Goal: Task Accomplishment & Management: Complete application form

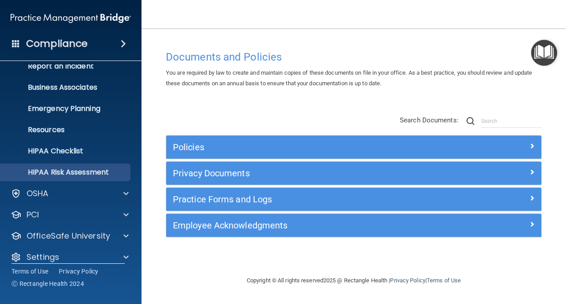
scroll to position [63, 0]
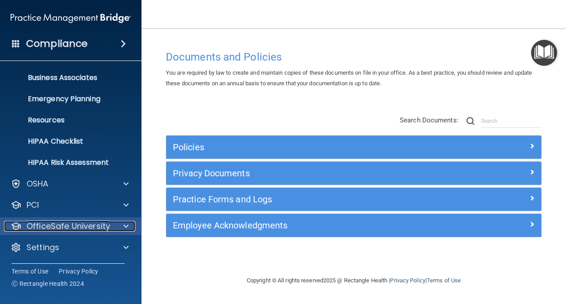
click at [77, 231] on p "OfficeSafe University" at bounding box center [69, 226] width 84 height 11
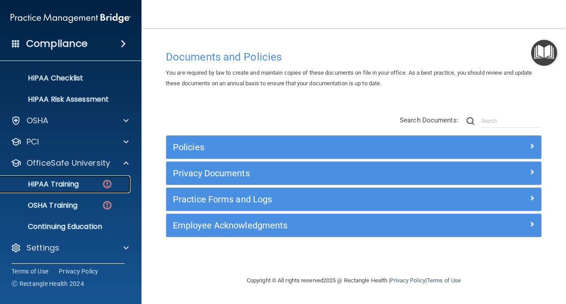
click at [59, 185] on p "HIPAA Training" at bounding box center [42, 184] width 73 height 9
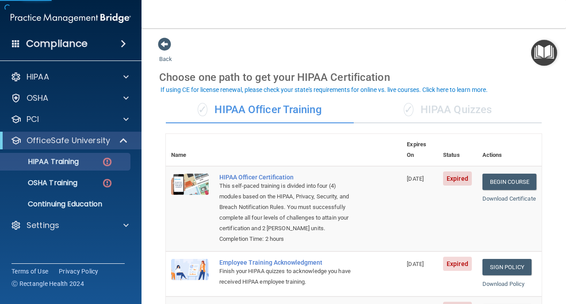
click at [433, 101] on div "✓ HIPAA Quizzes" at bounding box center [448, 110] width 188 height 27
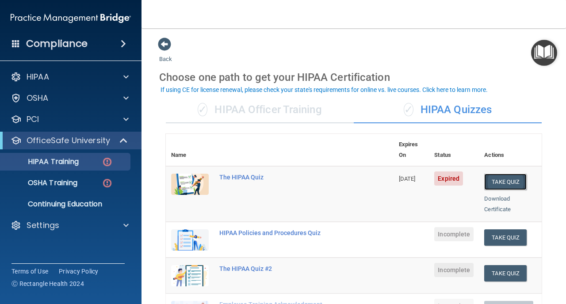
click at [512, 174] on button "Take Quiz" at bounding box center [506, 182] width 42 height 16
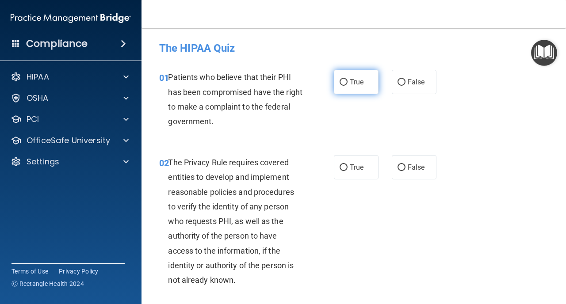
click at [352, 81] on span "True" at bounding box center [357, 82] width 14 height 8
click at [348, 81] on input "True" at bounding box center [344, 82] width 8 height 7
radio input "true"
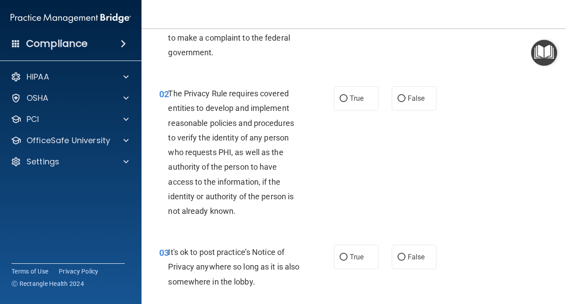
scroll to position [83, 0]
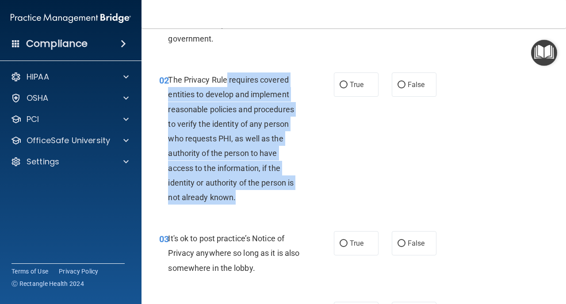
drag, startPoint x: 226, startPoint y: 82, endPoint x: 252, endPoint y: 200, distance: 120.9
click at [252, 200] on div "The Privacy Rule requires covered entities to develop and implement reasonable …" at bounding box center [238, 139] width 141 height 132
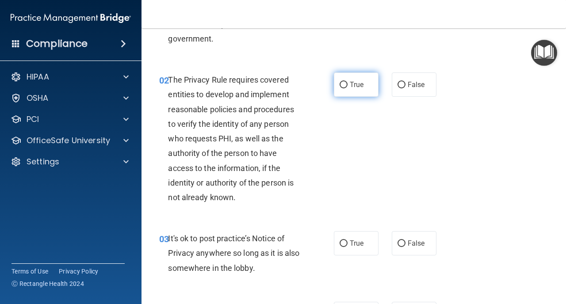
click at [361, 88] on span "True" at bounding box center [357, 85] width 14 height 8
click at [348, 88] on input "True" at bounding box center [344, 85] width 8 height 7
radio input "true"
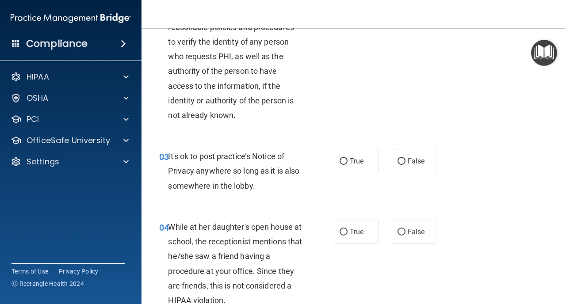
scroll to position [168, 0]
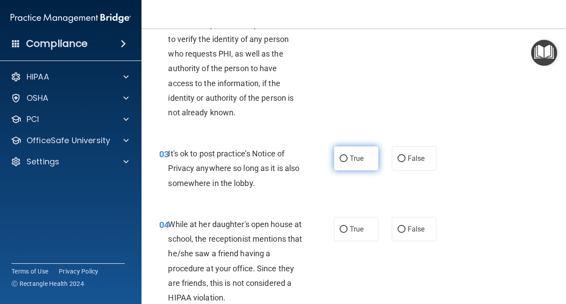
click at [351, 157] on span "True" at bounding box center [357, 158] width 14 height 8
click at [348, 157] on input "True" at bounding box center [344, 159] width 8 height 7
radio input "true"
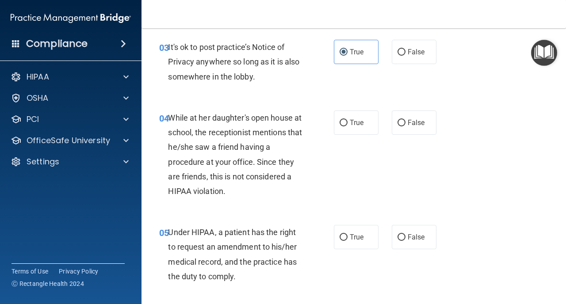
scroll to position [285, 0]
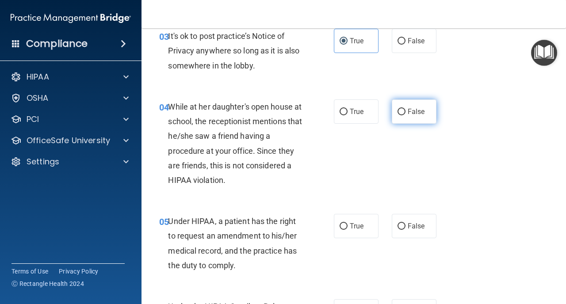
click at [417, 107] on label "False" at bounding box center [414, 112] width 45 height 24
click at [406, 109] on input "False" at bounding box center [402, 112] width 8 height 7
radio input "true"
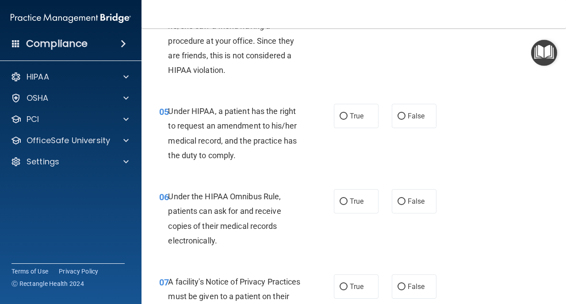
scroll to position [396, 0]
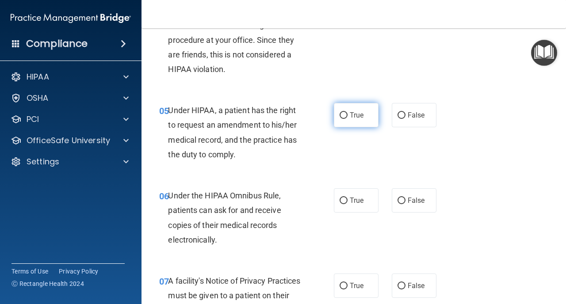
click at [358, 119] on span "True" at bounding box center [357, 115] width 14 height 8
click at [348, 119] on input "True" at bounding box center [344, 115] width 8 height 7
radio input "true"
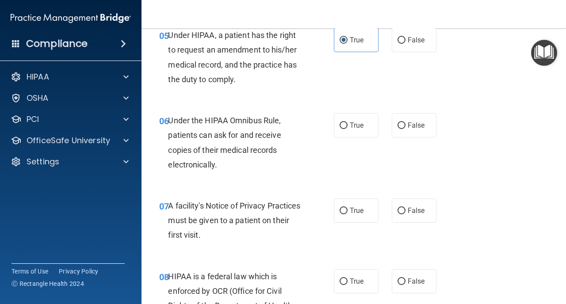
scroll to position [476, 0]
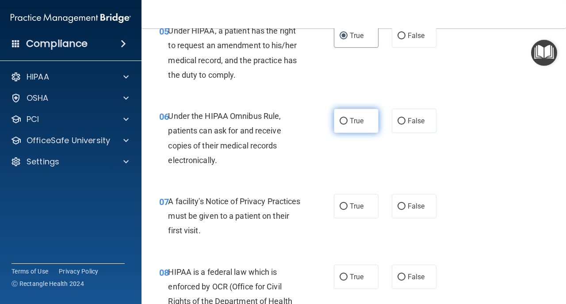
click at [360, 117] on span "True" at bounding box center [357, 121] width 14 height 8
click at [348, 118] on input "True" at bounding box center [344, 121] width 8 height 7
radio input "true"
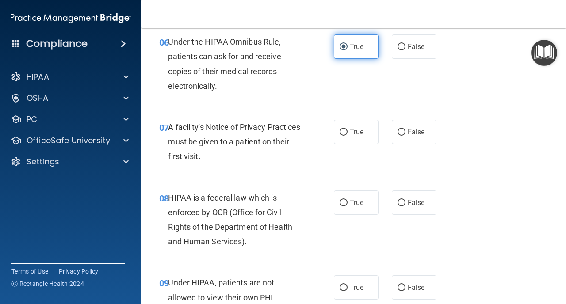
scroll to position [551, 0]
click at [355, 131] on span "True" at bounding box center [357, 131] width 14 height 8
click at [348, 131] on input "True" at bounding box center [344, 132] width 8 height 7
radio input "true"
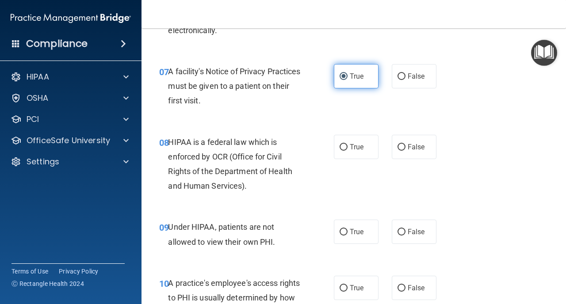
scroll to position [609, 0]
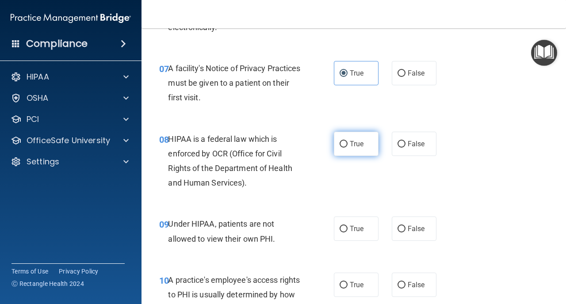
click at [352, 146] on span "True" at bounding box center [357, 144] width 14 height 8
click at [348, 146] on input "True" at bounding box center [344, 144] width 8 height 7
radio input "true"
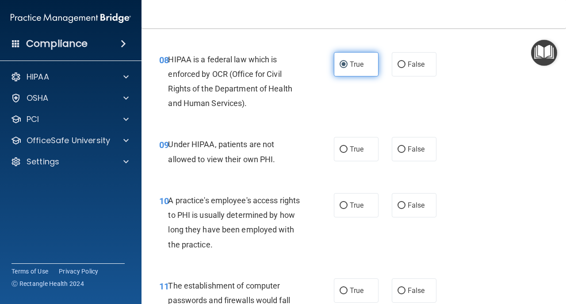
scroll to position [694, 0]
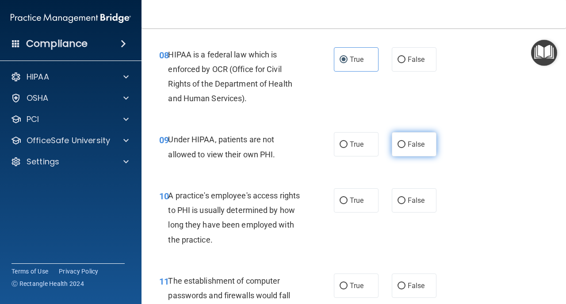
click at [404, 149] on label "False" at bounding box center [414, 144] width 45 height 24
click at [404, 148] on input "False" at bounding box center [402, 145] width 8 height 7
radio input "true"
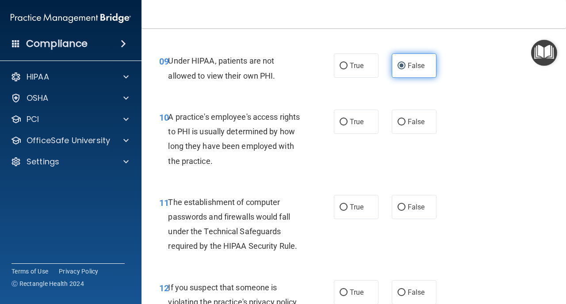
scroll to position [777, 0]
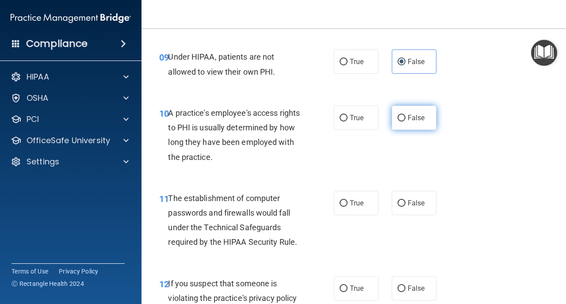
click at [412, 107] on label "False" at bounding box center [414, 118] width 45 height 24
click at [406, 115] on input "False" at bounding box center [402, 118] width 8 height 7
radio input "true"
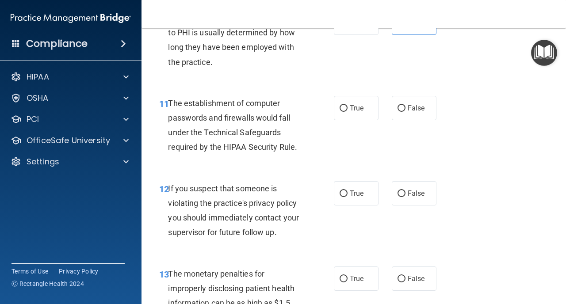
scroll to position [874, 0]
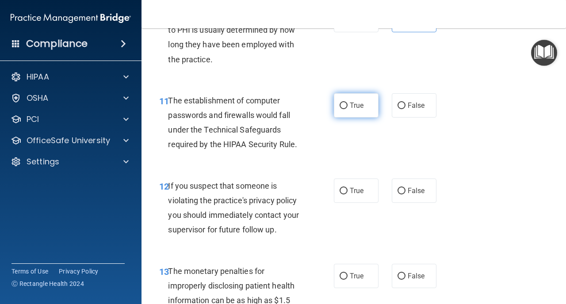
click at [367, 109] on label "True" at bounding box center [356, 105] width 45 height 24
click at [348, 109] on input "True" at bounding box center [344, 106] width 8 height 7
radio input "true"
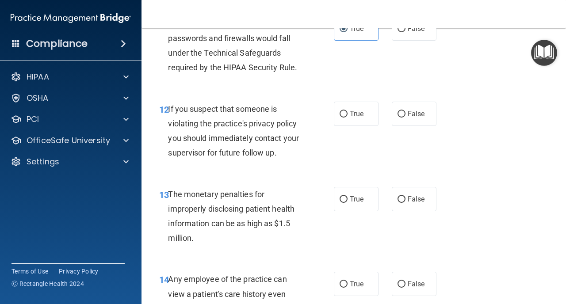
scroll to position [960, 0]
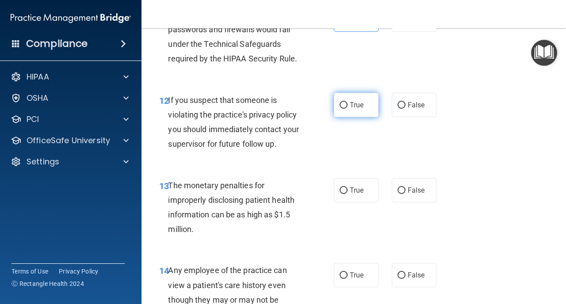
click at [356, 103] on span "True" at bounding box center [357, 105] width 14 height 8
click at [348, 103] on input "True" at bounding box center [344, 105] width 8 height 7
radio input "true"
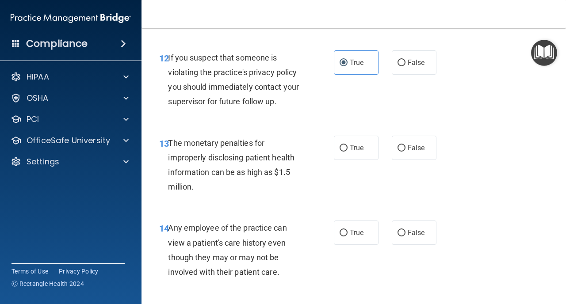
scroll to position [1001, 0]
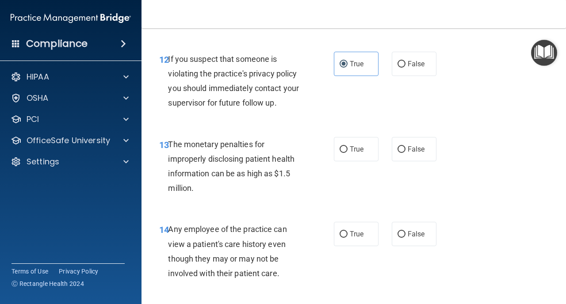
click at [354, 149] on span "True" at bounding box center [357, 149] width 14 height 8
click at [348, 149] on input "True" at bounding box center [344, 149] width 8 height 7
radio input "true"
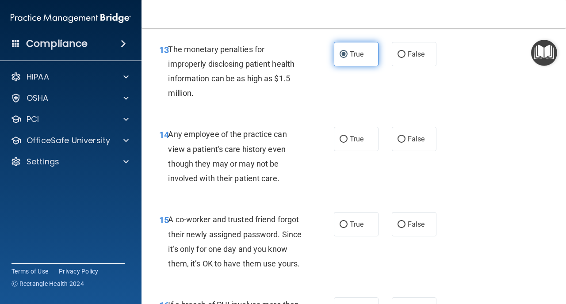
scroll to position [1097, 0]
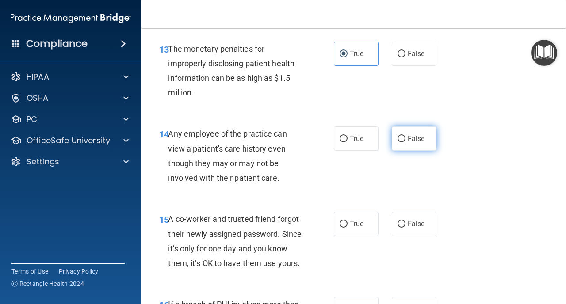
click at [406, 141] on label "False" at bounding box center [414, 139] width 45 height 24
click at [406, 141] on input "False" at bounding box center [402, 139] width 8 height 7
radio input "true"
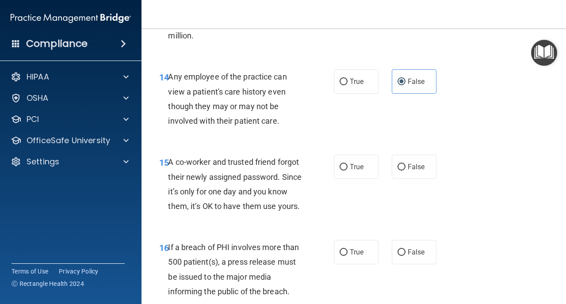
scroll to position [1169, 0]
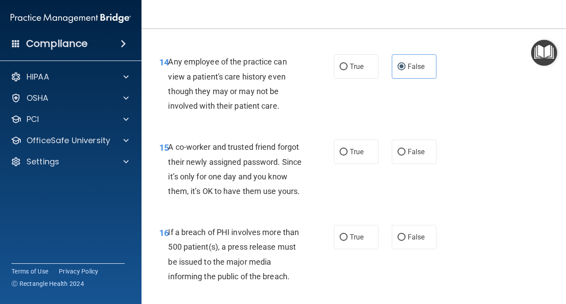
click at [384, 158] on div "True False" at bounding box center [388, 152] width 108 height 24
click at [401, 158] on label "False" at bounding box center [414, 152] width 45 height 24
click at [401, 156] on input "False" at bounding box center [402, 152] width 8 height 7
radio input "true"
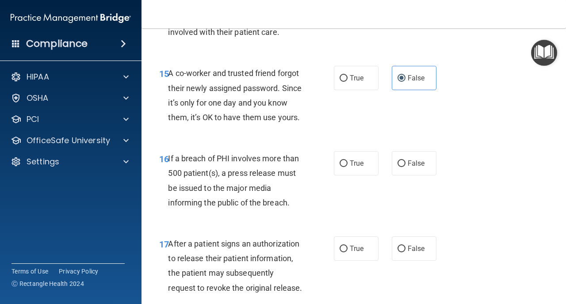
scroll to position [1235, 0]
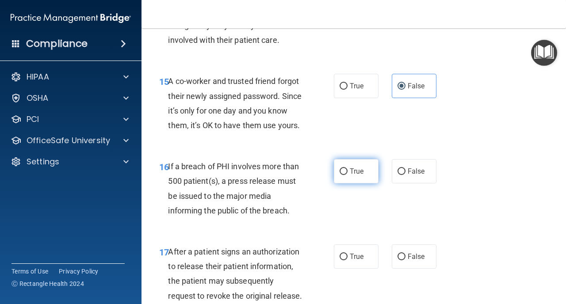
click at [345, 165] on label "True" at bounding box center [356, 171] width 45 height 24
click at [345, 169] on input "True" at bounding box center [344, 172] width 8 height 7
radio input "true"
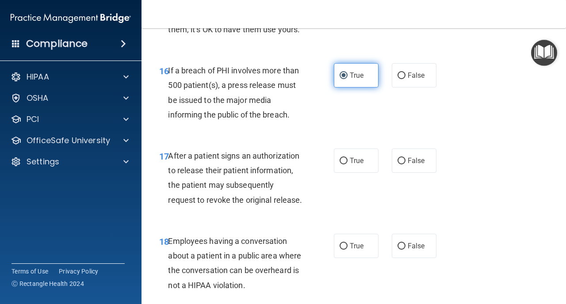
scroll to position [1342, 0]
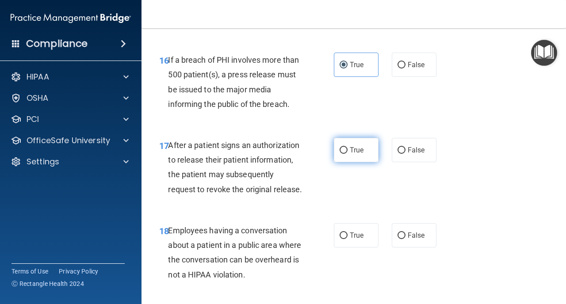
click at [350, 155] on label "True" at bounding box center [356, 150] width 45 height 24
click at [348, 154] on input "True" at bounding box center [344, 150] width 8 height 7
radio input "true"
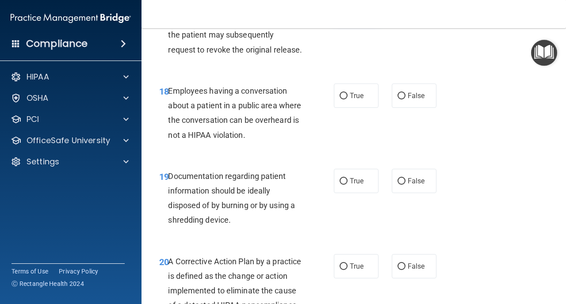
scroll to position [1480, 0]
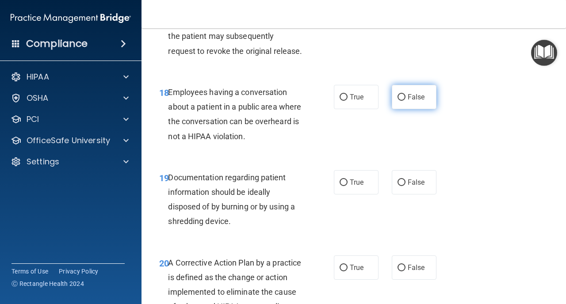
click at [410, 89] on label "False" at bounding box center [414, 97] width 45 height 24
click at [406, 94] on input "False" at bounding box center [402, 97] width 8 height 7
radio input "true"
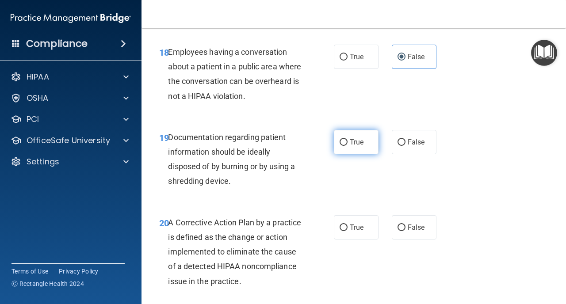
scroll to position [1522, 0]
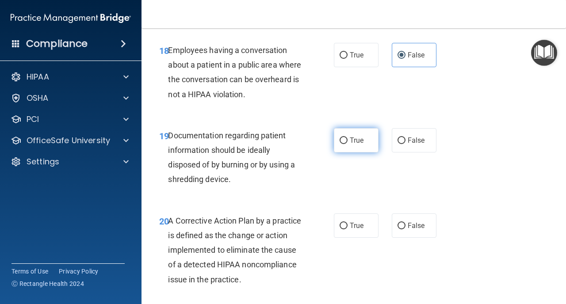
click at [361, 141] on span "True" at bounding box center [357, 140] width 14 height 8
click at [348, 141] on input "True" at bounding box center [344, 141] width 8 height 7
radio input "true"
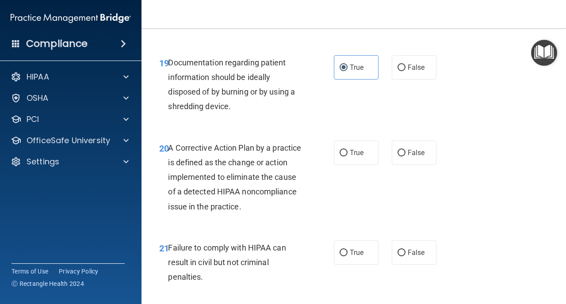
scroll to position [1597, 0]
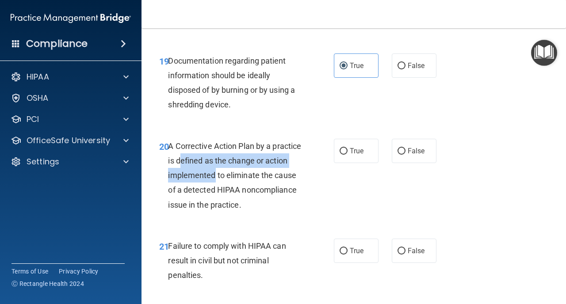
drag, startPoint x: 180, startPoint y: 161, endPoint x: 214, endPoint y: 170, distance: 35.3
click at [214, 170] on div "A Corrective Action Plan by a practice is defined as the change or action imple…" at bounding box center [238, 175] width 141 height 73
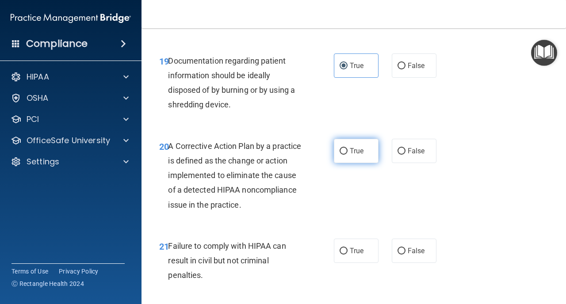
click at [349, 154] on label "True" at bounding box center [356, 151] width 45 height 24
click at [348, 154] on input "True" at bounding box center [344, 151] width 8 height 7
radio input "true"
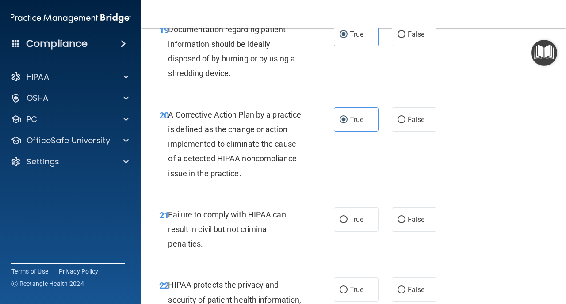
scroll to position [1649, 0]
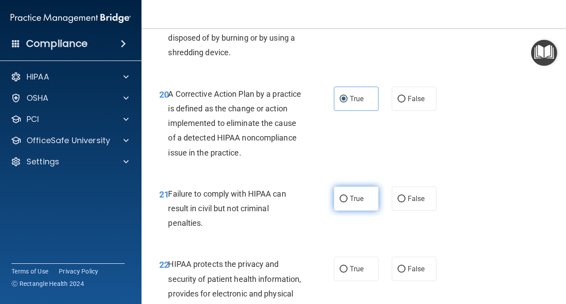
click at [348, 205] on label "True" at bounding box center [356, 199] width 45 height 24
click at [348, 203] on input "True" at bounding box center [344, 199] width 8 height 7
radio input "true"
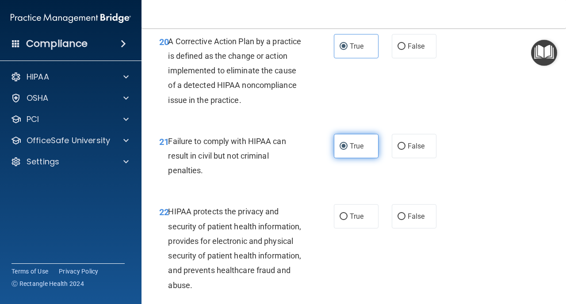
scroll to position [1703, 0]
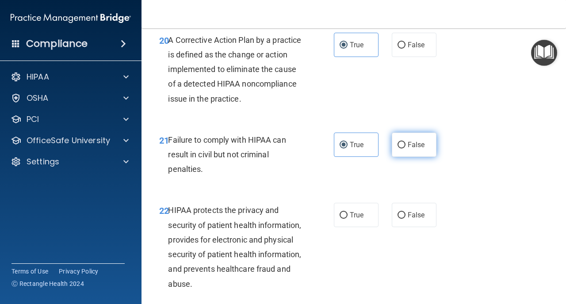
click at [402, 146] on input "False" at bounding box center [402, 145] width 8 height 7
radio input "true"
radio input "false"
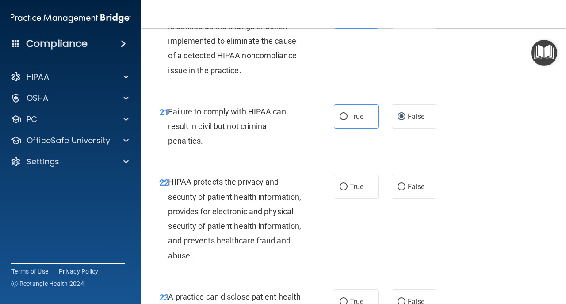
scroll to position [1752, 0]
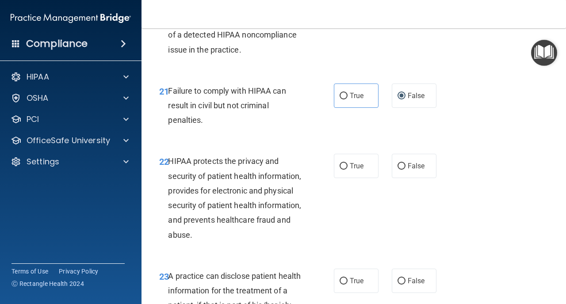
click at [352, 174] on label "True" at bounding box center [356, 166] width 45 height 24
click at [348, 170] on input "True" at bounding box center [344, 166] width 8 height 7
radio input "true"
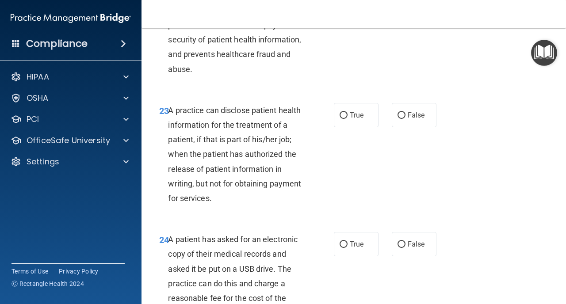
scroll to position [1921, 0]
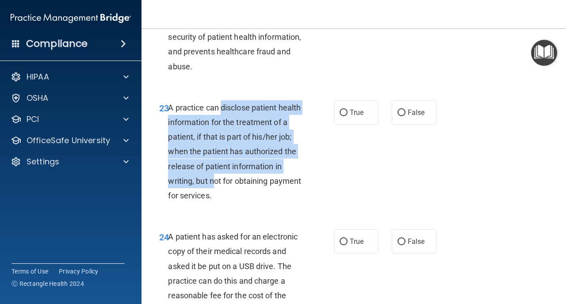
drag, startPoint x: 223, startPoint y: 108, endPoint x: 213, endPoint y: 175, distance: 68.5
click at [213, 175] on div "A practice can disclose patient health information for the treatment of a patie…" at bounding box center [238, 151] width 141 height 103
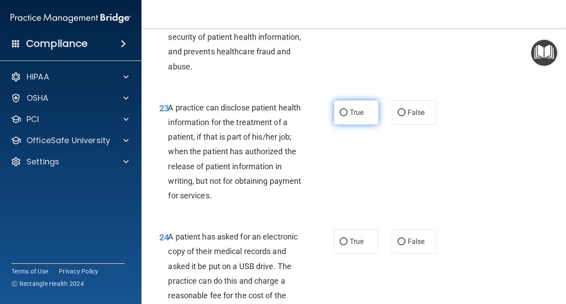
click at [358, 112] on span "True" at bounding box center [357, 112] width 14 height 8
click at [348, 112] on input "True" at bounding box center [344, 113] width 8 height 7
radio input "true"
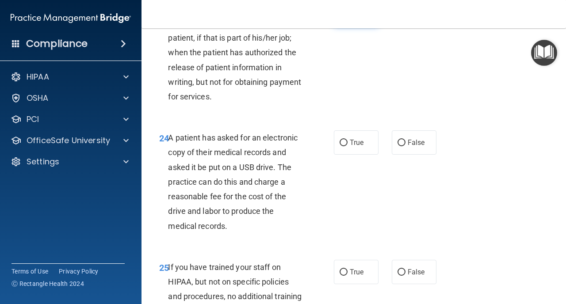
scroll to position [2026, 0]
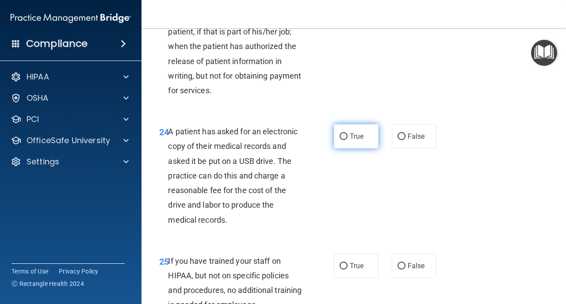
click at [357, 135] on span "True" at bounding box center [357, 136] width 14 height 8
click at [348, 135] on input "True" at bounding box center [344, 137] width 8 height 7
radio input "true"
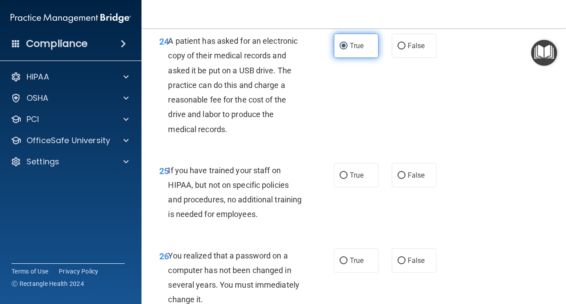
scroll to position [2122, 0]
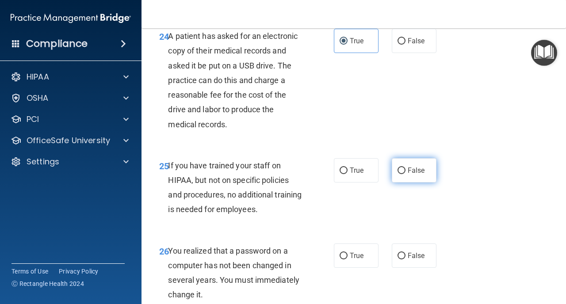
click at [396, 171] on label "False" at bounding box center [414, 170] width 45 height 24
click at [398, 171] on input "False" at bounding box center [402, 171] width 8 height 7
radio input "true"
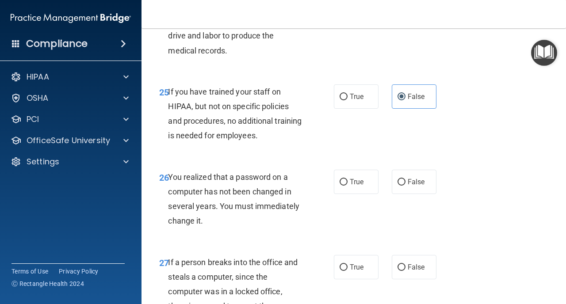
scroll to position [2206, 0]
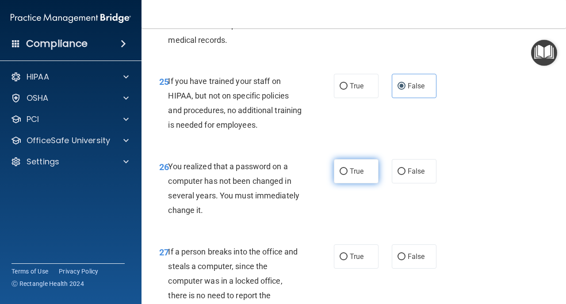
click at [353, 173] on span "True" at bounding box center [357, 171] width 14 height 8
click at [348, 173] on input "True" at bounding box center [344, 172] width 8 height 7
radio input "true"
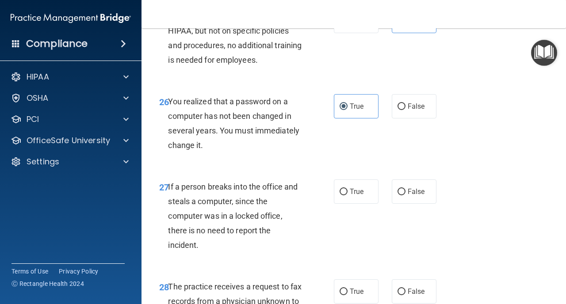
scroll to position [2272, 0]
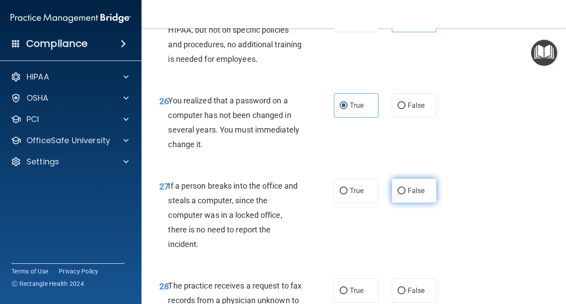
click at [398, 191] on input "False" at bounding box center [402, 191] width 8 height 7
radio input "true"
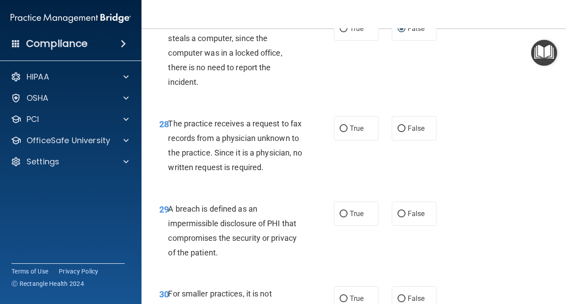
scroll to position [2430, 0]
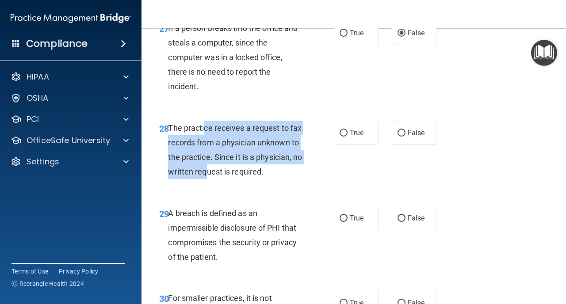
drag, startPoint x: 204, startPoint y: 127, endPoint x: 216, endPoint y: 173, distance: 47.7
click at [217, 174] on span "The practice receives a request to fax records from a physician unknown to the …" at bounding box center [235, 150] width 134 height 54
click at [216, 173] on span "The practice receives a request to fax records from a physician unknown to the …" at bounding box center [235, 150] width 134 height 54
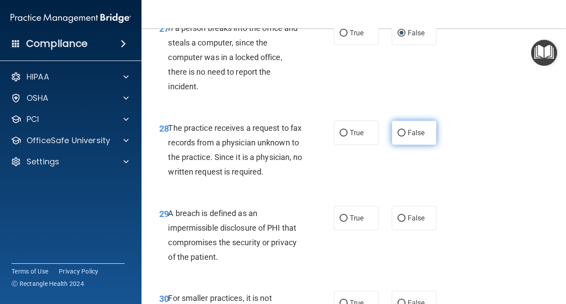
click at [411, 136] on span "False" at bounding box center [416, 133] width 17 height 8
click at [406, 136] on input "False" at bounding box center [402, 133] width 8 height 7
radio input "true"
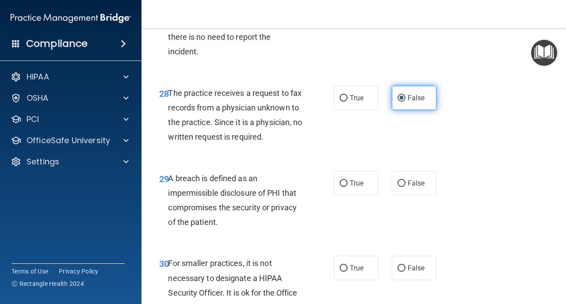
scroll to position [2477, 0]
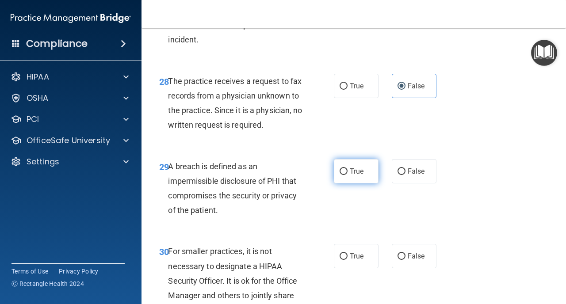
click at [365, 165] on label "True" at bounding box center [356, 171] width 45 height 24
click at [348, 169] on input "True" at bounding box center [344, 172] width 8 height 7
radio input "true"
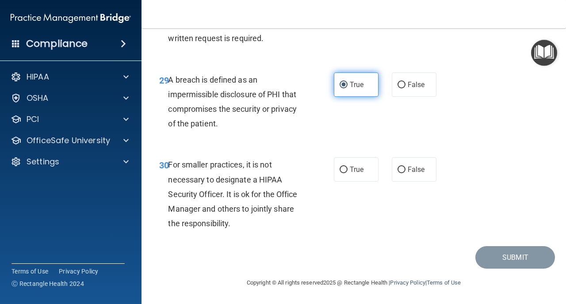
scroll to position [2564, 0]
click at [408, 176] on label "False" at bounding box center [414, 170] width 45 height 24
click at [406, 173] on input "False" at bounding box center [402, 170] width 8 height 7
radio input "true"
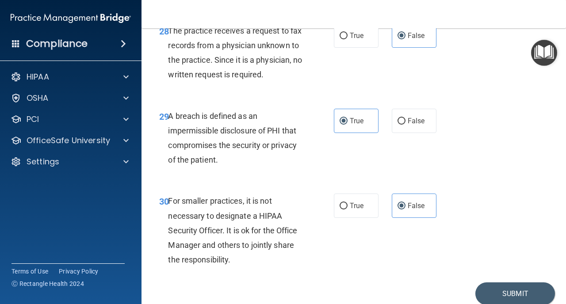
scroll to position [2526, 0]
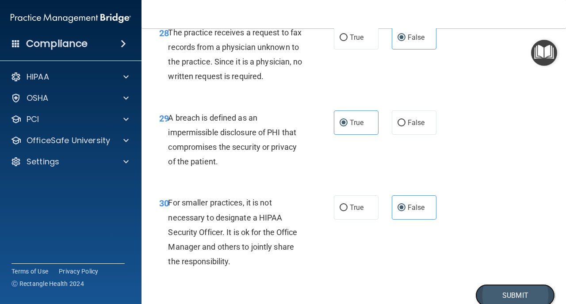
click at [507, 287] on button "Submit" at bounding box center [516, 296] width 80 height 23
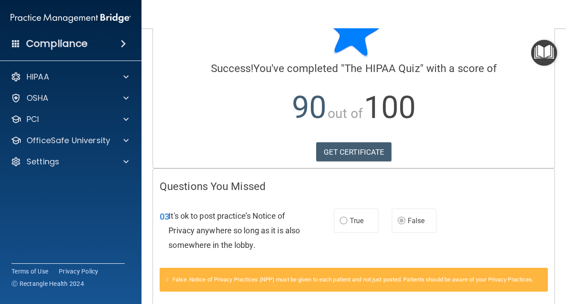
scroll to position [39, 0]
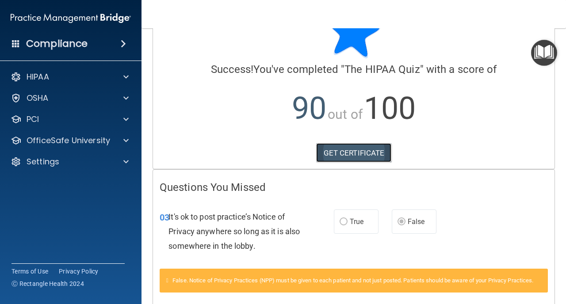
click at [364, 149] on link "GET CERTIFICATE" at bounding box center [354, 152] width 76 height 19
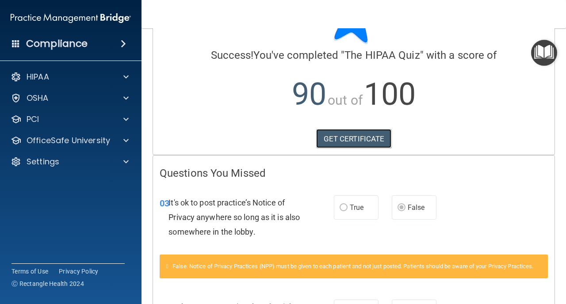
scroll to position [0, 0]
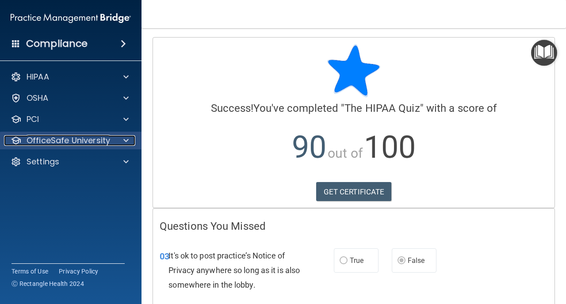
click at [50, 144] on p "OfficeSafe University" at bounding box center [69, 140] width 84 height 11
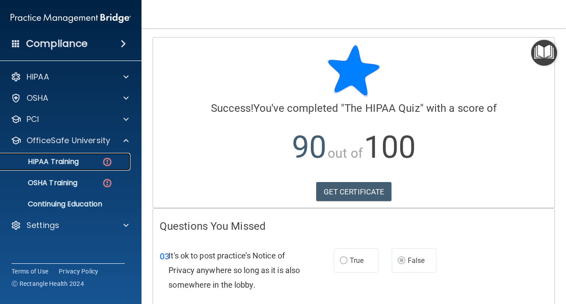
click at [66, 163] on p "HIPAA Training" at bounding box center [42, 162] width 73 height 9
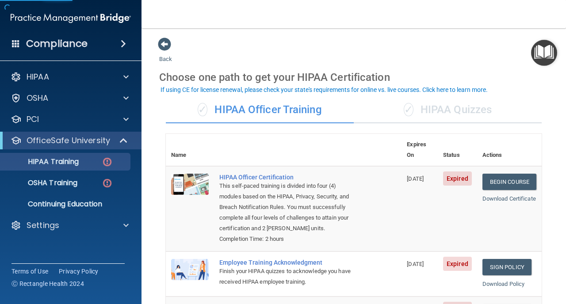
click at [435, 112] on div "✓ HIPAA Quizzes" at bounding box center [448, 110] width 188 height 27
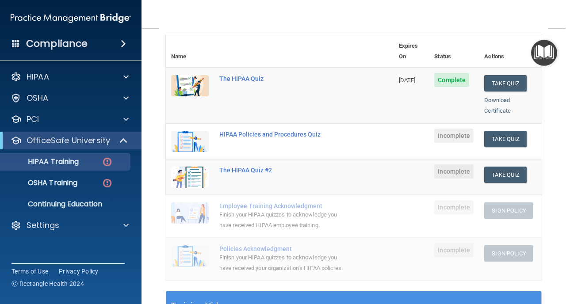
scroll to position [100, 0]
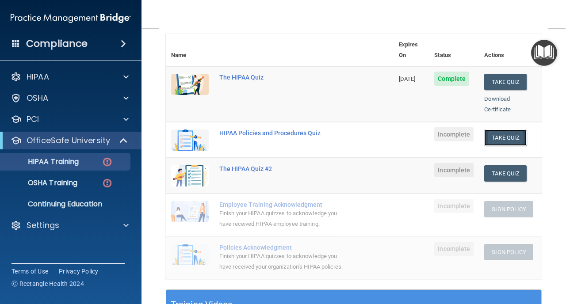
click at [510, 130] on button "Take Quiz" at bounding box center [506, 138] width 42 height 16
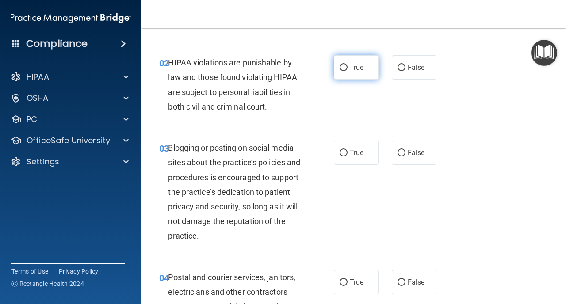
click at [360, 73] on label "True" at bounding box center [356, 67] width 45 height 24
click at [348, 71] on input "True" at bounding box center [344, 68] width 8 height 7
radio input "true"
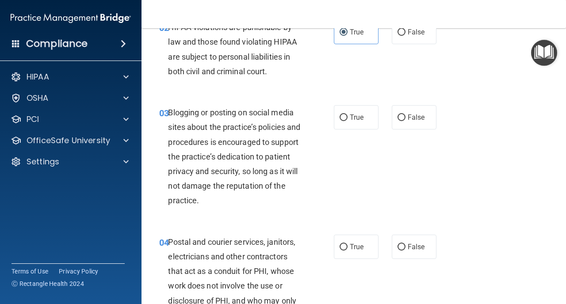
scroll to position [142, 0]
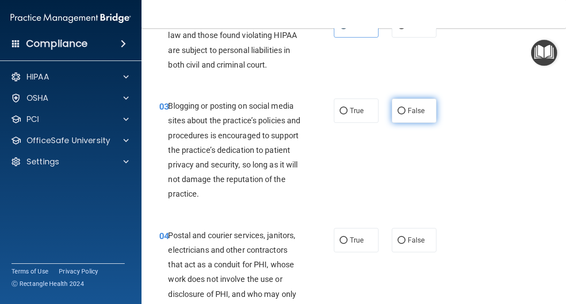
click at [410, 109] on span "False" at bounding box center [416, 111] width 17 height 8
click at [406, 109] on input "False" at bounding box center [402, 111] width 8 height 7
radio input "true"
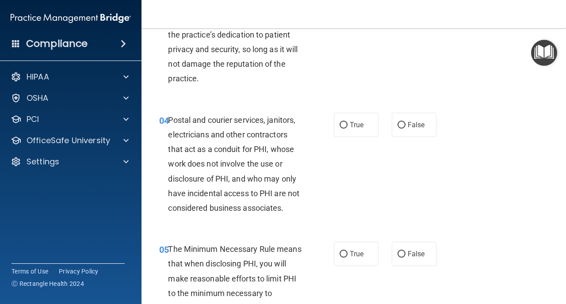
scroll to position [269, 0]
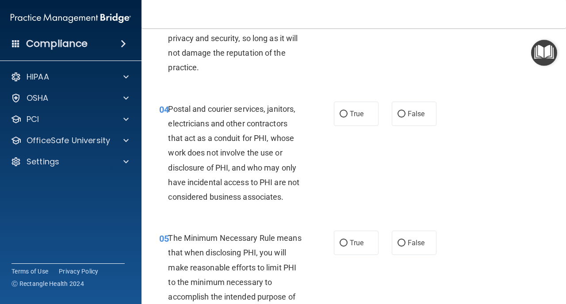
click at [410, 109] on label "False" at bounding box center [414, 114] width 45 height 24
click at [406, 111] on input "False" at bounding box center [402, 114] width 8 height 7
radio input "true"
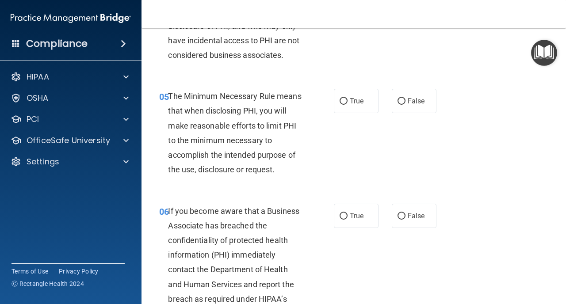
scroll to position [412, 0]
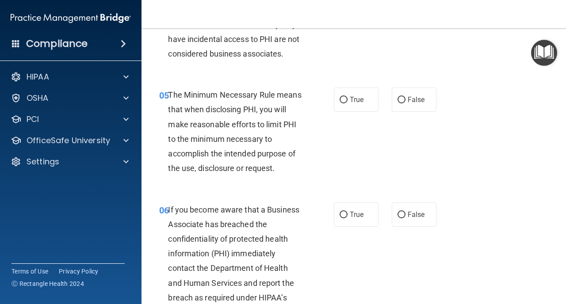
click at [333, 104] on div "05 The Minimum Necessary Rule means that when disclosing PHI, you will make rea…" at bounding box center [246, 134] width 201 height 92
click at [346, 102] on input "True" at bounding box center [344, 100] width 8 height 7
radio input "true"
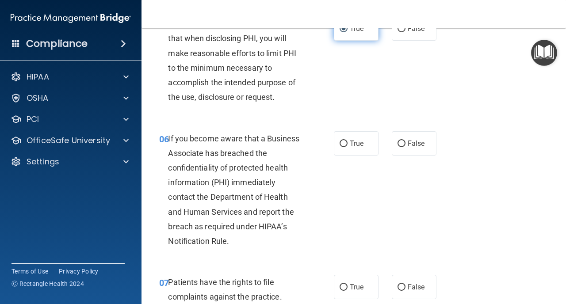
scroll to position [482, 0]
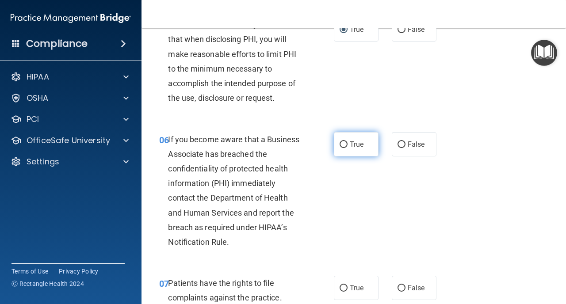
click at [351, 146] on span "True" at bounding box center [357, 144] width 14 height 8
click at [348, 146] on input "True" at bounding box center [344, 145] width 8 height 7
radio input "true"
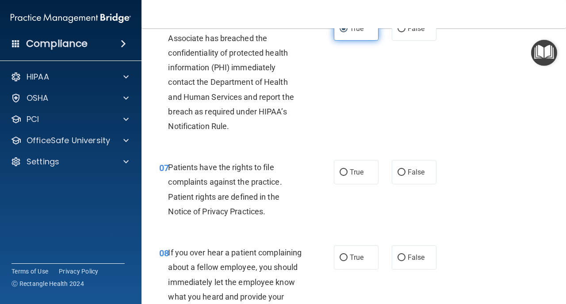
scroll to position [601, 0]
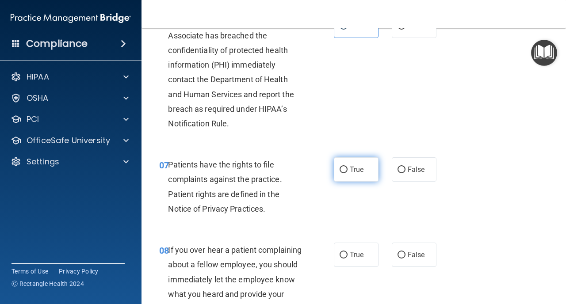
click at [349, 164] on label "True" at bounding box center [356, 170] width 45 height 24
click at [348, 167] on input "True" at bounding box center [344, 170] width 8 height 7
radio input "true"
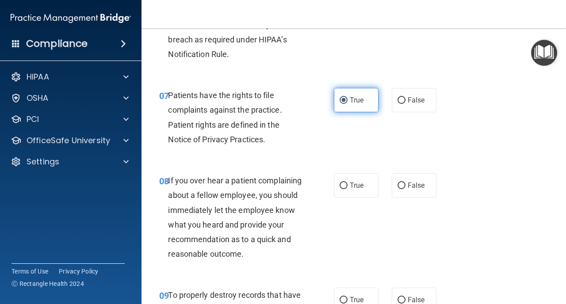
scroll to position [679, 0]
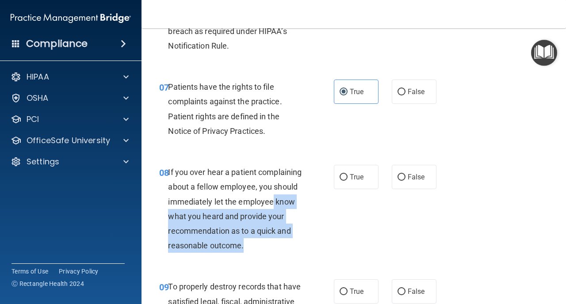
drag, startPoint x: 216, startPoint y: 213, endPoint x: 303, endPoint y: 239, distance: 91.0
click at [303, 239] on div "If you over hear a patient complaining about a fellow employee, you should imme…" at bounding box center [238, 209] width 141 height 88
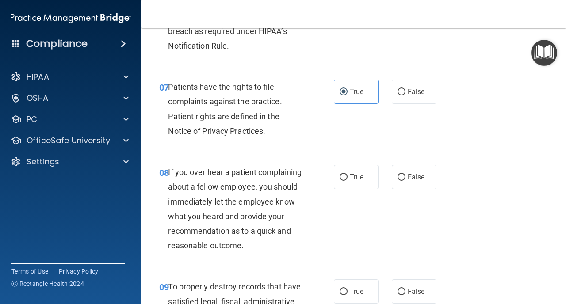
click at [324, 234] on div "08 If you over hear a patient complaining about a fellow employee, you should i…" at bounding box center [246, 211] width 201 height 92
click at [407, 182] on label "False" at bounding box center [414, 177] width 45 height 24
click at [406, 181] on input "False" at bounding box center [402, 177] width 8 height 7
radio input "true"
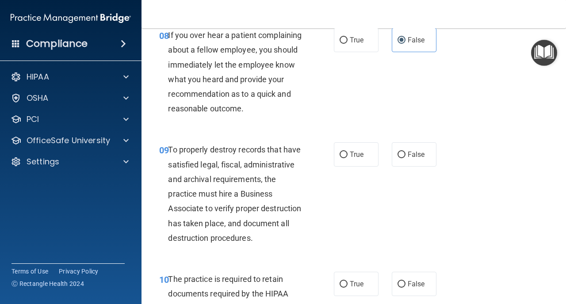
scroll to position [891, 0]
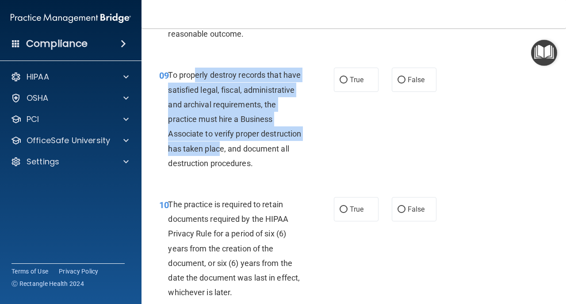
drag, startPoint x: 196, startPoint y: 77, endPoint x: 219, endPoint y: 150, distance: 76.3
click at [219, 150] on span "To properly destroy records that have satisfied legal, fiscal, administrative a…" at bounding box center [234, 118] width 133 height 97
click at [345, 78] on input "True" at bounding box center [344, 80] width 8 height 7
radio input "true"
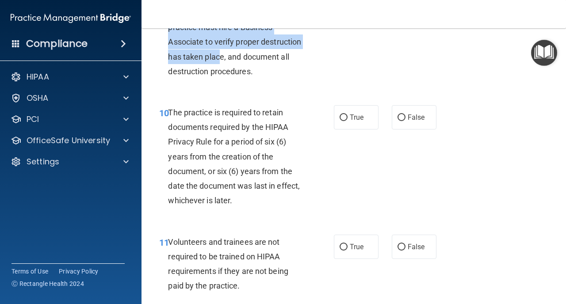
scroll to position [984, 0]
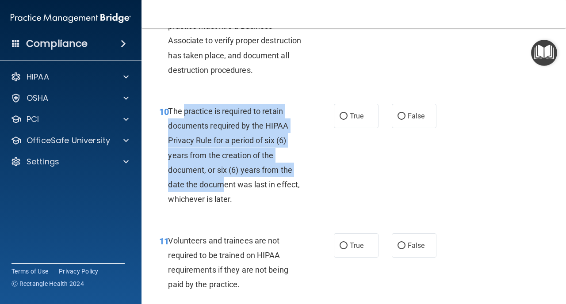
drag, startPoint x: 185, startPoint y: 108, endPoint x: 221, endPoint y: 187, distance: 87.3
click at [221, 188] on span "The practice is required to retain documents required by the HIPAA Privacy Rule…" at bounding box center [234, 155] width 132 height 97
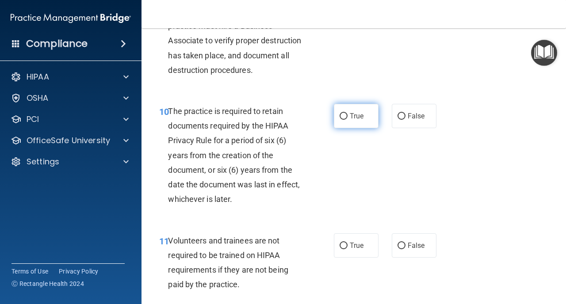
click at [356, 119] on span "True" at bounding box center [357, 116] width 14 height 8
click at [348, 119] on input "True" at bounding box center [344, 116] width 8 height 7
radio input "true"
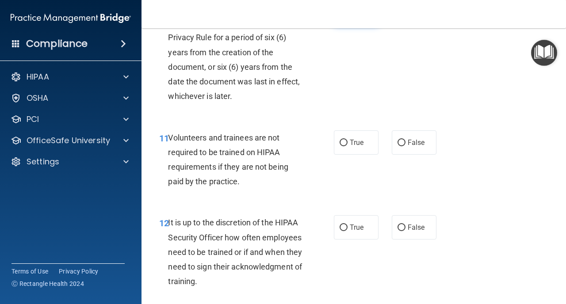
scroll to position [1097, 0]
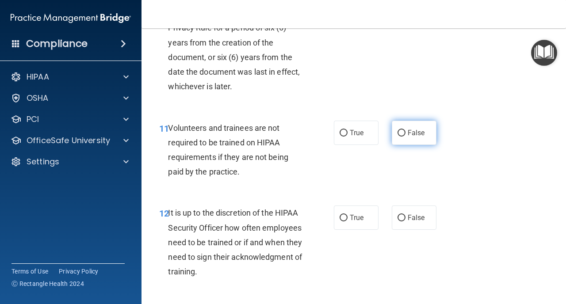
click at [407, 133] on label "False" at bounding box center [414, 133] width 45 height 24
click at [406, 133] on input "False" at bounding box center [402, 133] width 8 height 7
radio input "true"
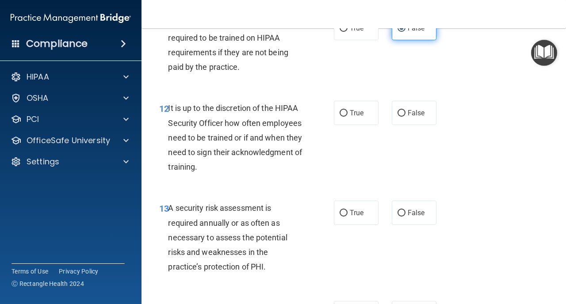
scroll to position [1203, 0]
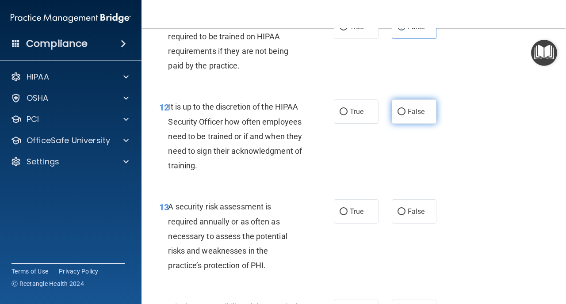
click at [396, 119] on label "False" at bounding box center [414, 112] width 45 height 24
click at [398, 115] on input "False" at bounding box center [402, 112] width 8 height 7
radio input "true"
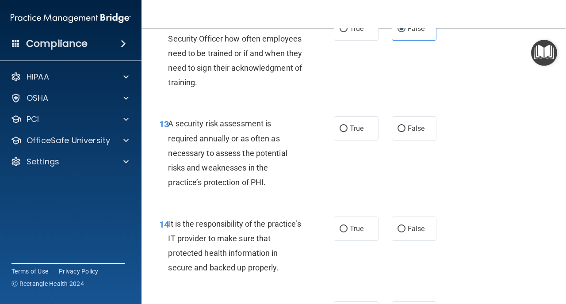
scroll to position [1291, 0]
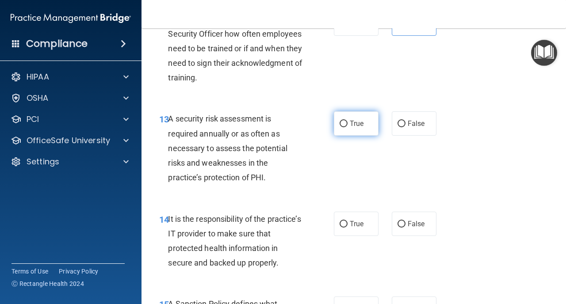
click at [359, 127] on span "True" at bounding box center [357, 123] width 14 height 8
click at [348, 127] on input "True" at bounding box center [344, 124] width 8 height 7
radio input "true"
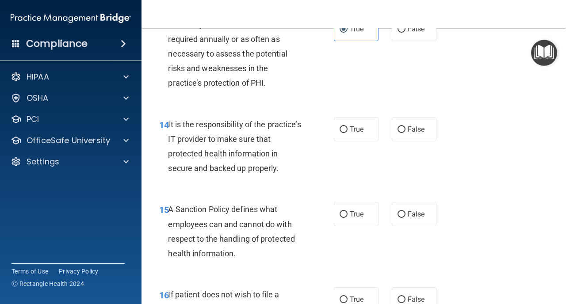
scroll to position [1393, 0]
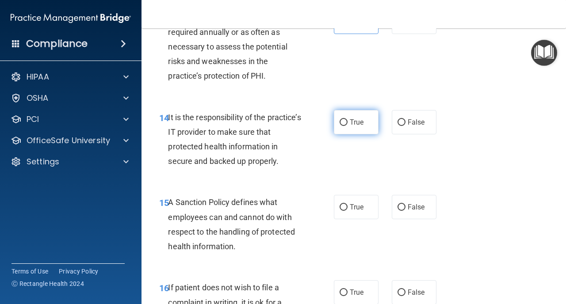
click at [354, 129] on label "True" at bounding box center [356, 122] width 45 height 24
click at [348, 126] on input "True" at bounding box center [344, 122] width 8 height 7
radio input "true"
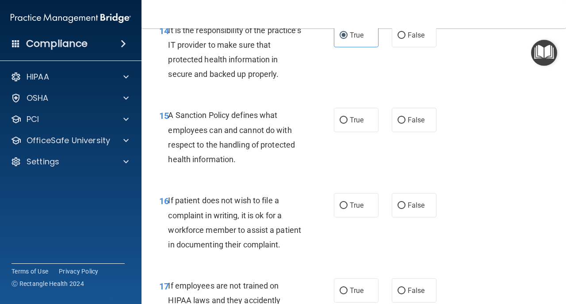
scroll to position [1477, 0]
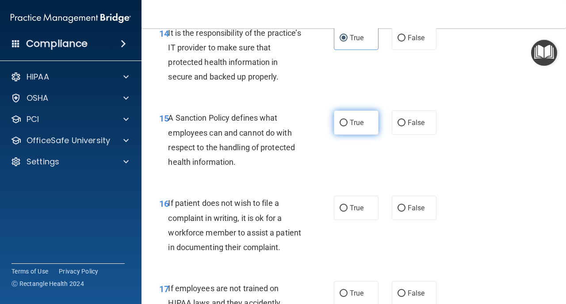
click at [351, 125] on span "True" at bounding box center [357, 123] width 14 height 8
click at [348, 125] on input "True" at bounding box center [344, 123] width 8 height 7
radio input "true"
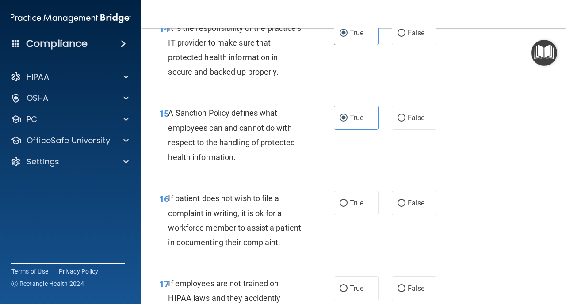
scroll to position [1482, 0]
click at [363, 204] on span "True" at bounding box center [357, 204] width 14 height 8
click at [348, 204] on input "True" at bounding box center [344, 204] width 8 height 7
radio input "true"
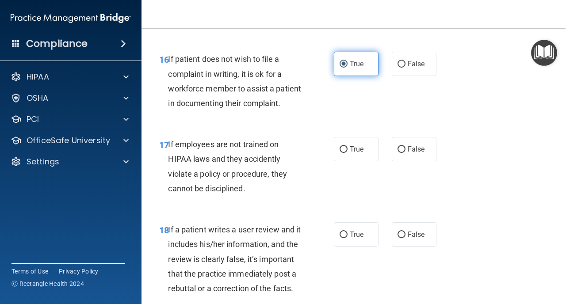
scroll to position [1621, 0]
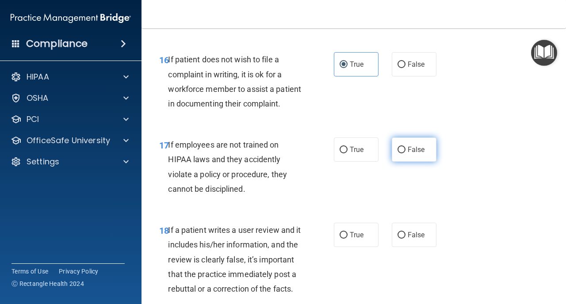
click at [429, 146] on label "False" at bounding box center [414, 150] width 45 height 24
click at [406, 147] on input "False" at bounding box center [402, 150] width 8 height 7
radio input "true"
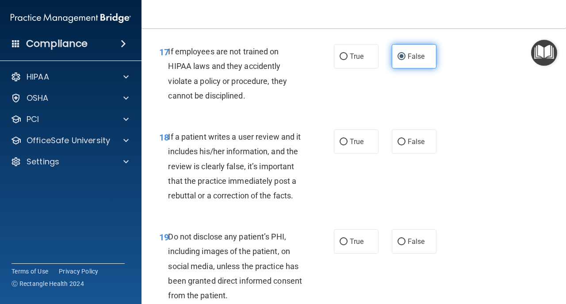
scroll to position [1718, 0]
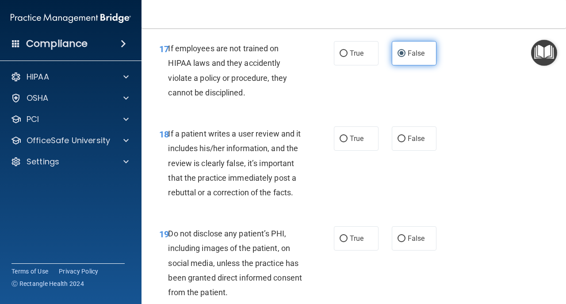
click at [429, 146] on label "False" at bounding box center [414, 139] width 45 height 24
click at [406, 142] on input "False" at bounding box center [402, 139] width 8 height 7
radio input "true"
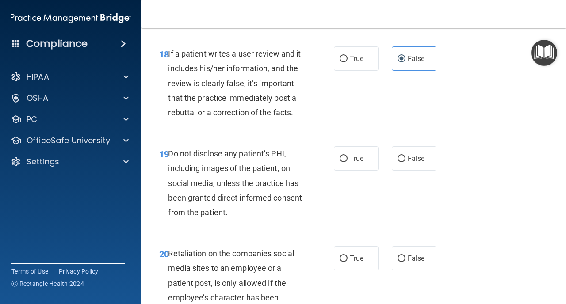
scroll to position [1797, 0]
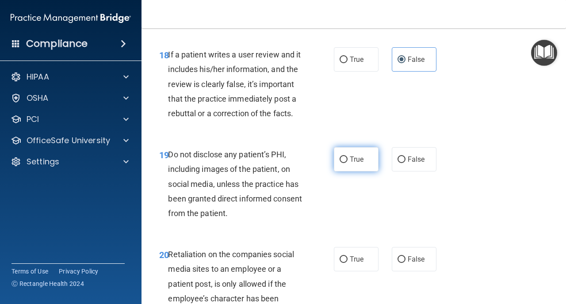
click at [352, 159] on span "True" at bounding box center [357, 159] width 14 height 8
click at [348, 159] on input "True" at bounding box center [344, 160] width 8 height 7
radio input "true"
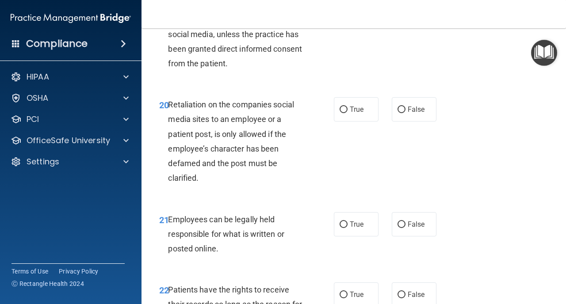
scroll to position [1948, 0]
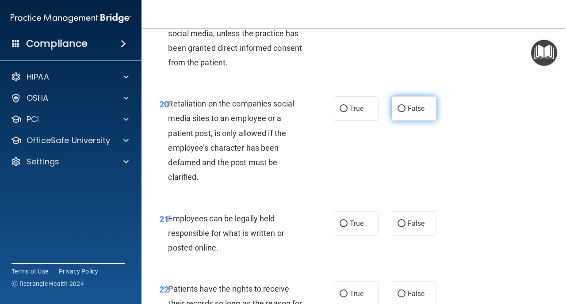
click at [405, 112] on input "False" at bounding box center [402, 109] width 8 height 7
radio input "true"
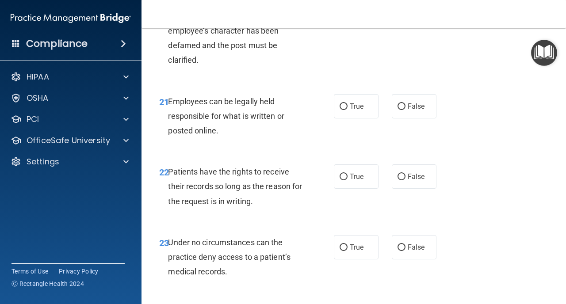
scroll to position [2067, 0]
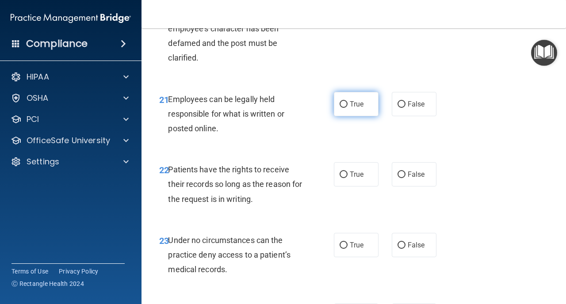
click at [364, 112] on label "True" at bounding box center [356, 104] width 45 height 24
click at [348, 108] on input "True" at bounding box center [344, 104] width 8 height 7
radio input "true"
click at [345, 167] on label "True" at bounding box center [356, 174] width 45 height 24
click at [345, 172] on input "True" at bounding box center [344, 175] width 8 height 7
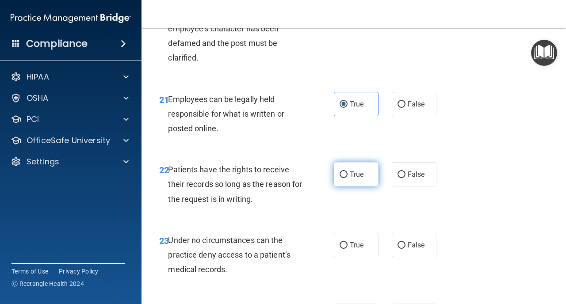
radio input "true"
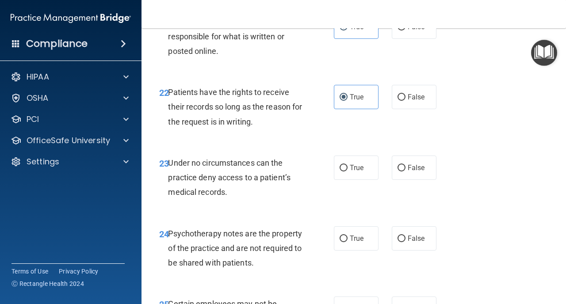
scroll to position [2167, 0]
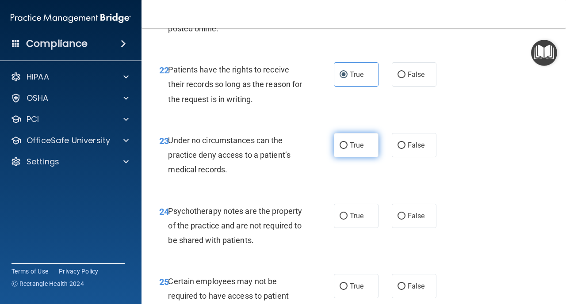
click at [350, 150] on label "True" at bounding box center [356, 145] width 45 height 24
click at [348, 149] on input "True" at bounding box center [344, 145] width 8 height 7
radio input "true"
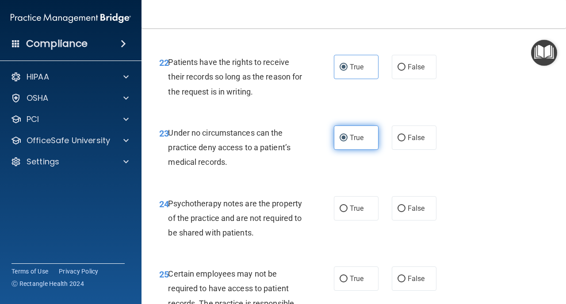
scroll to position [2181, 0]
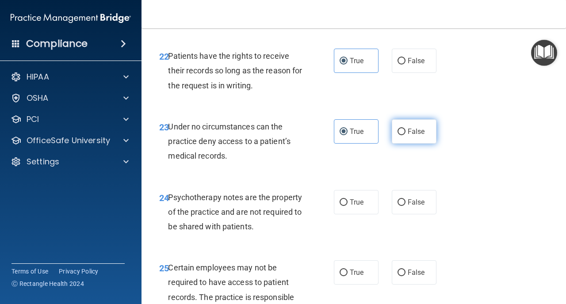
click at [410, 141] on label "False" at bounding box center [414, 131] width 45 height 24
click at [406, 135] on input "False" at bounding box center [402, 132] width 8 height 7
radio input "true"
radio input "false"
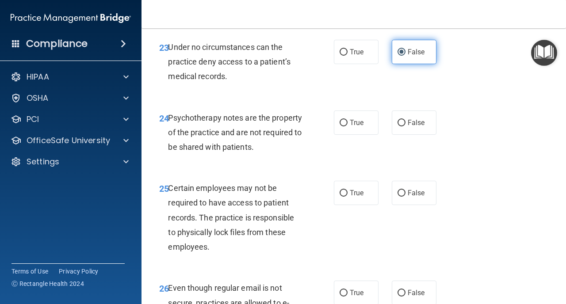
scroll to position [2280, 0]
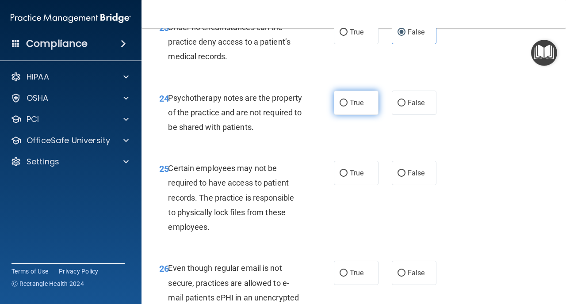
click at [355, 97] on label "True" at bounding box center [356, 103] width 45 height 24
click at [348, 100] on input "True" at bounding box center [344, 103] width 8 height 7
radio input "true"
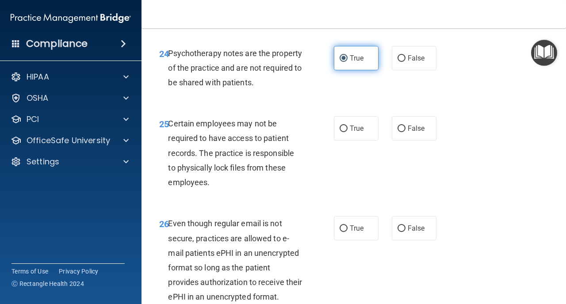
scroll to position [2322, 0]
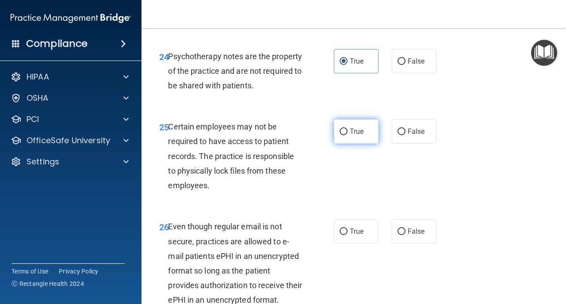
click at [354, 131] on span "True" at bounding box center [357, 131] width 14 height 8
click at [348, 131] on input "True" at bounding box center [344, 132] width 8 height 7
radio input "true"
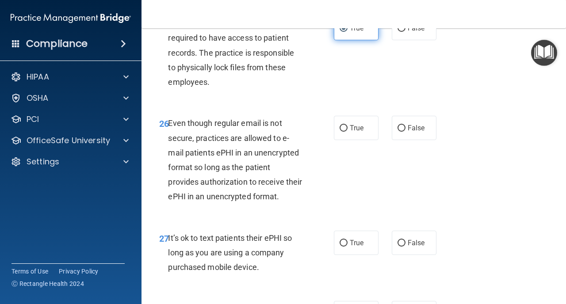
scroll to position [2427, 0]
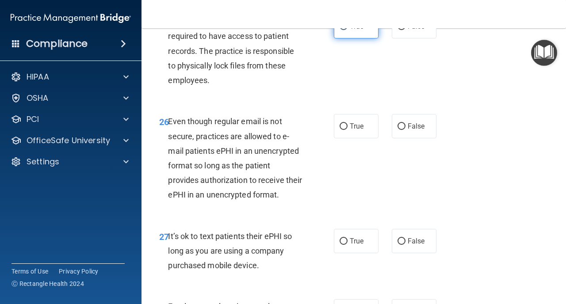
click at [354, 131] on label "True" at bounding box center [356, 126] width 45 height 24
click at [348, 130] on input "True" at bounding box center [344, 126] width 8 height 7
radio input "true"
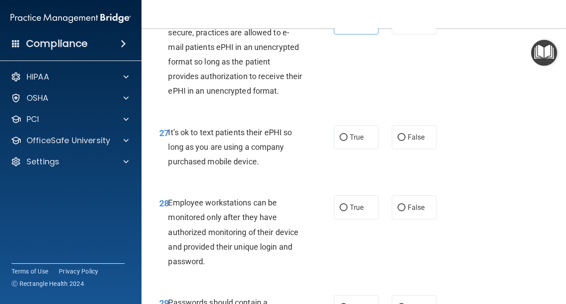
scroll to position [2545, 0]
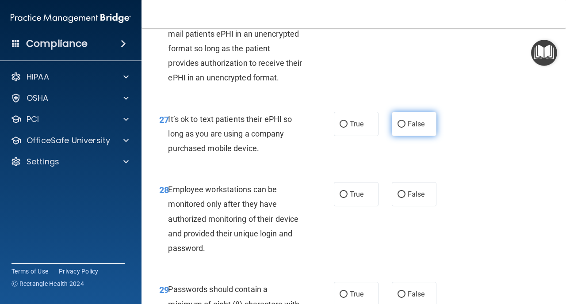
click at [399, 134] on label "False" at bounding box center [414, 124] width 45 height 24
click at [399, 128] on input "False" at bounding box center [402, 124] width 8 height 7
radio input "true"
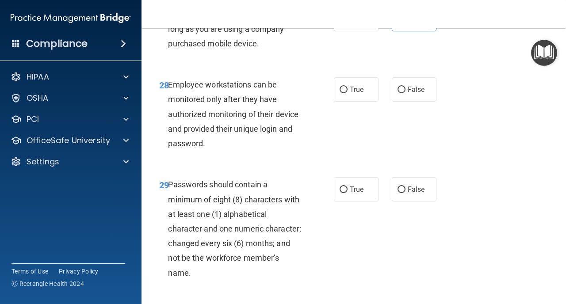
scroll to position [2650, 0]
click at [356, 94] on label "True" at bounding box center [356, 89] width 45 height 24
click at [348, 93] on input "True" at bounding box center [344, 89] width 8 height 7
radio input "true"
click at [346, 186] on input "True" at bounding box center [344, 189] width 8 height 7
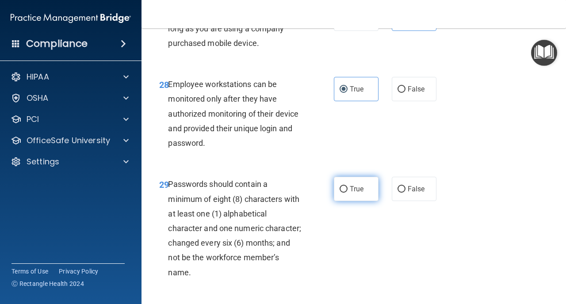
radio input "true"
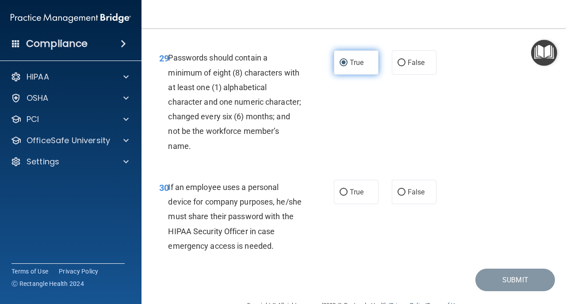
scroll to position [2793, 0]
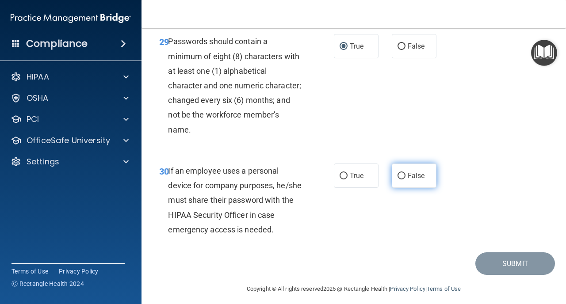
click at [425, 183] on label "False" at bounding box center [414, 176] width 45 height 24
click at [406, 180] on input "False" at bounding box center [402, 176] width 8 height 7
radio input "true"
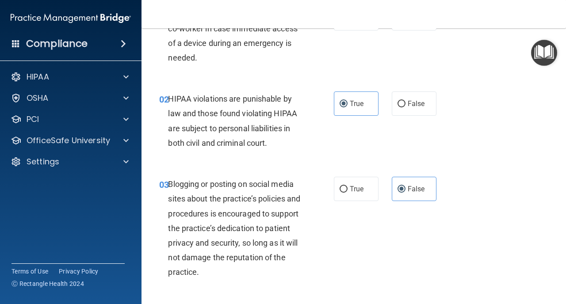
scroll to position [0, 0]
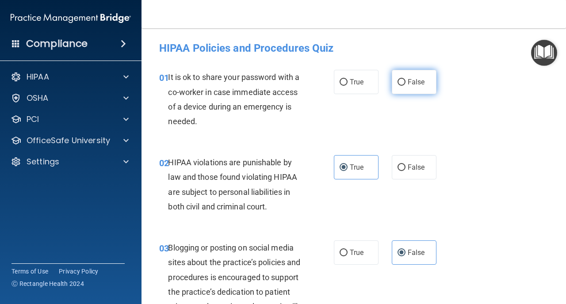
click at [408, 86] on span "False" at bounding box center [416, 82] width 17 height 8
click at [406, 86] on input "False" at bounding box center [402, 82] width 8 height 7
radio input "true"
click at [515, 177] on div "02 HIPAA violations are punishable by law and those found violating HIPAA are s…" at bounding box center [354, 186] width 403 height 85
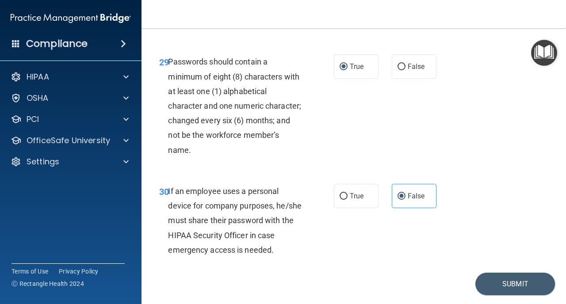
scroll to position [2772, 0]
click at [517, 291] on button "Submit" at bounding box center [516, 284] width 80 height 23
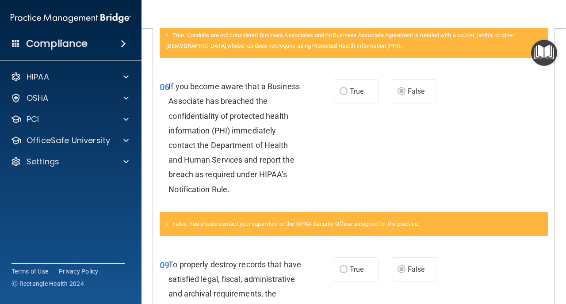
scroll to position [346, 0]
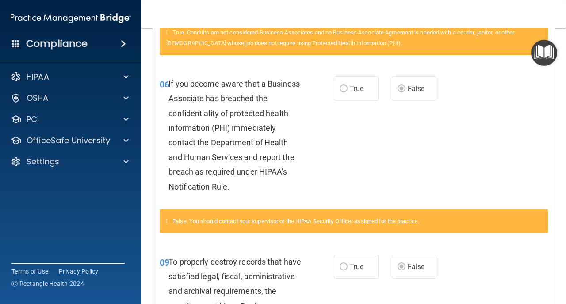
click at [387, 200] on div "06 If you become aware that a Business Associate has breached the confidentiali…" at bounding box center [354, 137] width 402 height 144
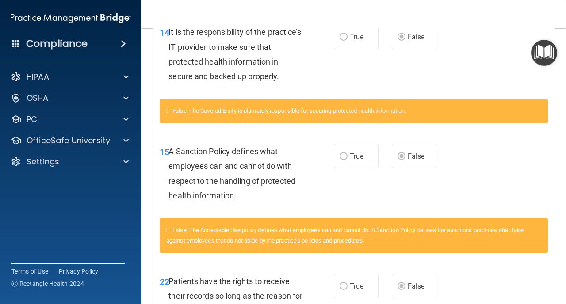
scroll to position [753, 0]
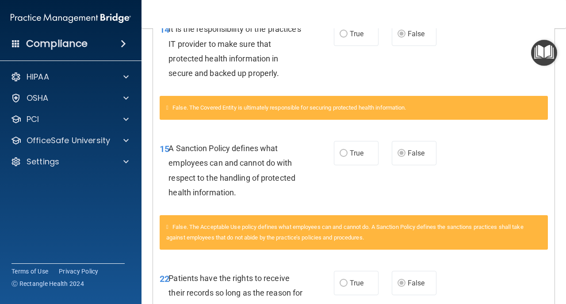
click at [367, 201] on div "15 A Sanction Policy defines what employees can and cannot do with respect to t…" at bounding box center [354, 172] width 402 height 85
click at [368, 201] on div "15 A Sanction Policy defines what employees can and cannot do with respect to t…" at bounding box center [354, 172] width 402 height 85
drag, startPoint x: 367, startPoint y: 200, endPoint x: 361, endPoint y: 192, distance: 9.6
click at [361, 192] on div "15 A Sanction Policy defines what employees can and cannot do with respect to t…" at bounding box center [354, 172] width 402 height 85
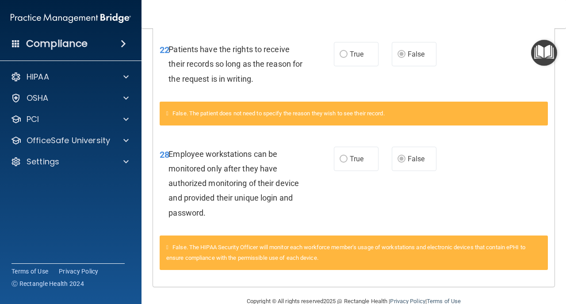
scroll to position [1001, 0]
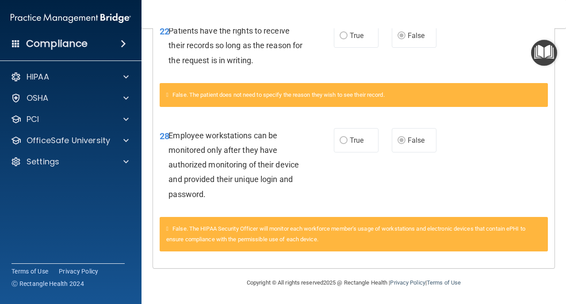
click at [363, 183] on div "28 Employee workstations can be monitored only after they have authorized monit…" at bounding box center [354, 167] width 402 height 100
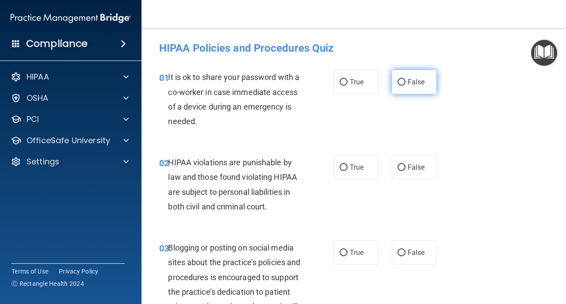
click at [412, 77] on label "False" at bounding box center [414, 82] width 45 height 24
click at [406, 79] on input "False" at bounding box center [402, 82] width 8 height 7
radio input "true"
click at [346, 169] on input "True" at bounding box center [344, 168] width 8 height 7
radio input "true"
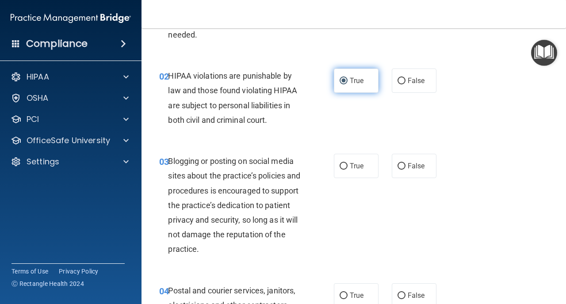
scroll to position [88, 0]
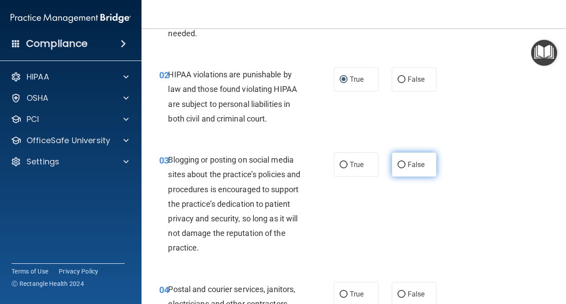
click at [412, 162] on span "False" at bounding box center [416, 165] width 17 height 8
click at [406, 162] on input "False" at bounding box center [402, 165] width 8 height 7
radio input "true"
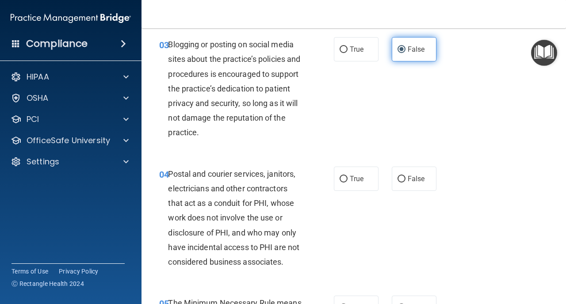
scroll to position [204, 0]
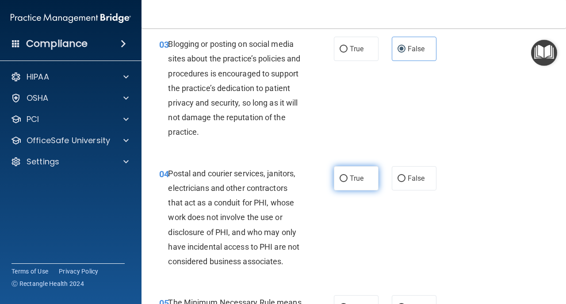
click at [350, 179] on span "True" at bounding box center [357, 178] width 14 height 8
click at [348, 179] on input "True" at bounding box center [344, 179] width 8 height 7
radio input "true"
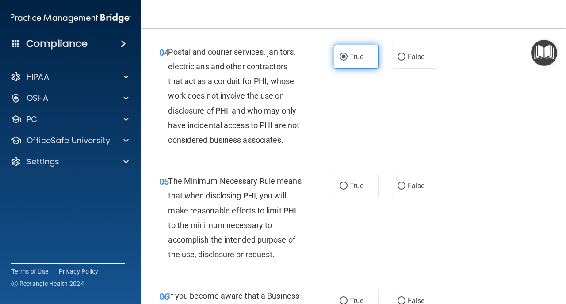
scroll to position [328, 0]
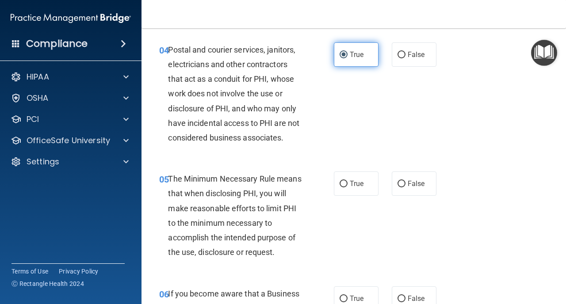
click at [350, 179] on label "True" at bounding box center [356, 184] width 45 height 24
click at [348, 181] on input "True" at bounding box center [344, 184] width 8 height 7
radio input "true"
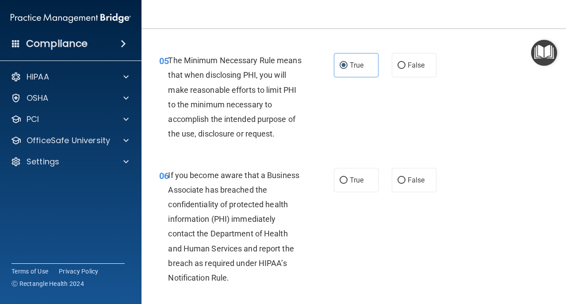
scroll to position [447, 0]
click at [405, 180] on input "False" at bounding box center [402, 180] width 8 height 7
radio input "true"
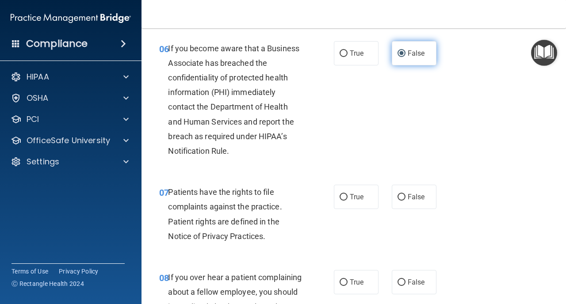
scroll to position [577, 0]
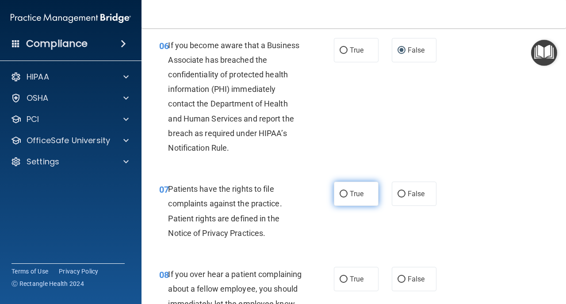
click at [356, 190] on label "True" at bounding box center [356, 194] width 45 height 24
click at [348, 191] on input "True" at bounding box center [344, 194] width 8 height 7
radio input "true"
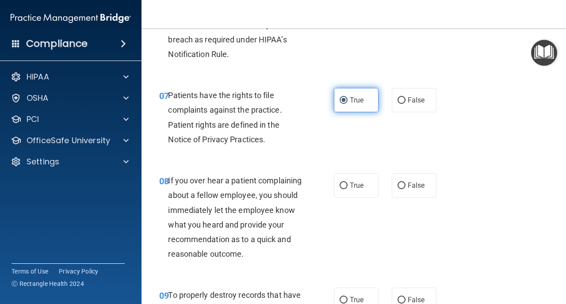
scroll to position [672, 0]
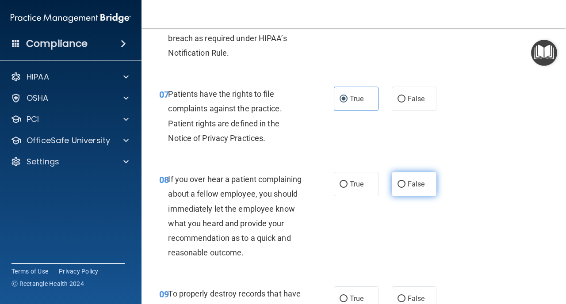
click at [411, 195] on label "False" at bounding box center [414, 184] width 45 height 24
click at [406, 188] on input "False" at bounding box center [402, 184] width 8 height 7
radio input "true"
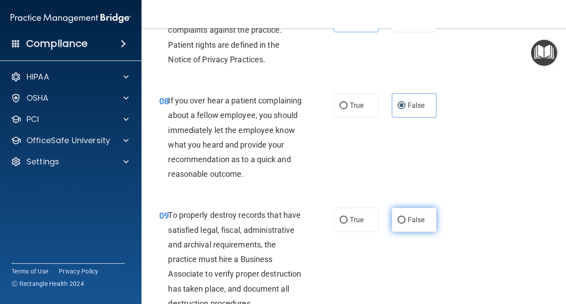
click at [408, 224] on span "False" at bounding box center [416, 220] width 17 height 8
click at [406, 224] on input "False" at bounding box center [402, 220] width 8 height 7
radio input "true"
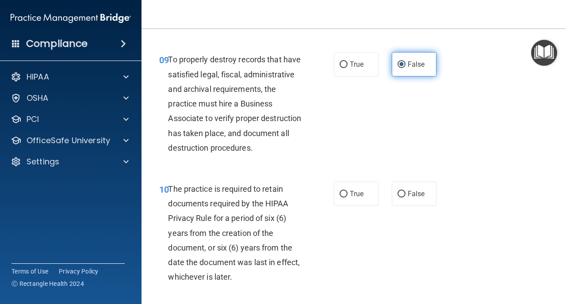
scroll to position [912, 0]
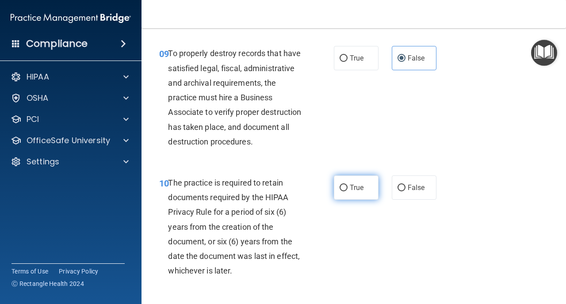
click at [363, 187] on span "True" at bounding box center [357, 188] width 14 height 8
click at [348, 187] on input "True" at bounding box center [344, 188] width 8 height 7
radio input "true"
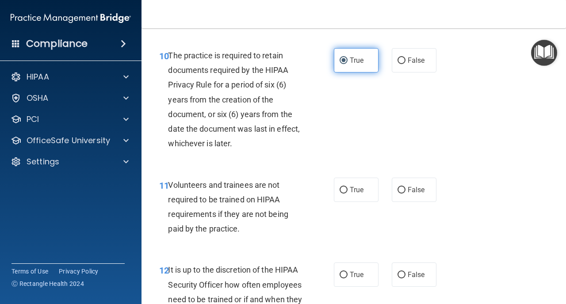
scroll to position [1056, 0]
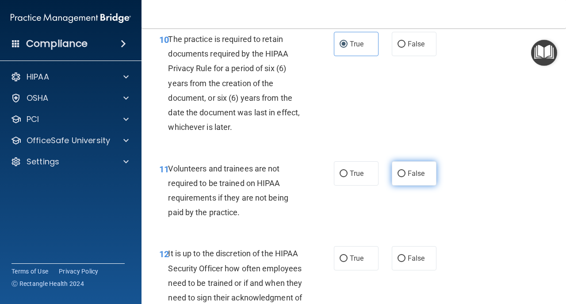
click at [408, 178] on label "False" at bounding box center [414, 174] width 45 height 24
click at [406, 177] on input "False" at bounding box center [402, 174] width 8 height 7
radio input "true"
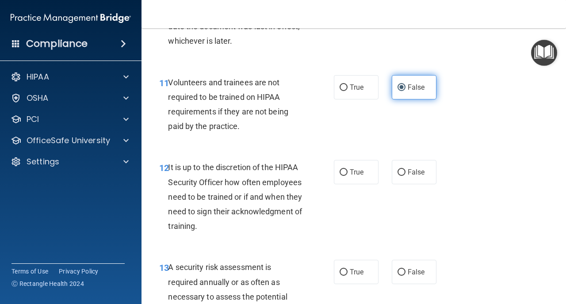
scroll to position [1145, 0]
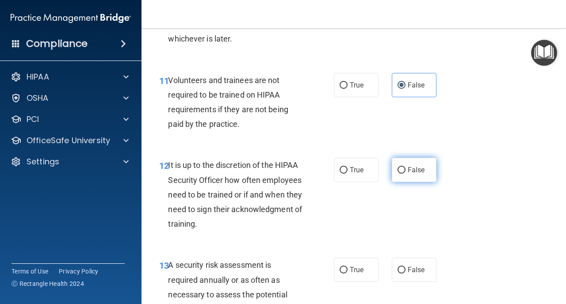
click at [415, 175] on label "False" at bounding box center [414, 170] width 45 height 24
click at [406, 174] on input "False" at bounding box center [402, 170] width 8 height 7
radio input "true"
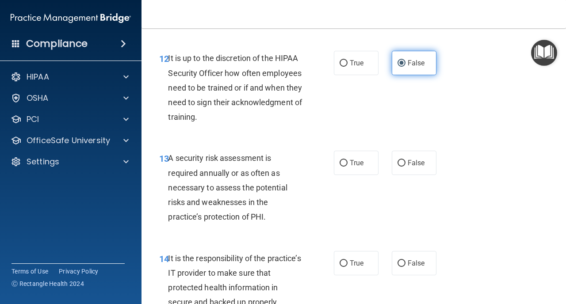
scroll to position [1254, 0]
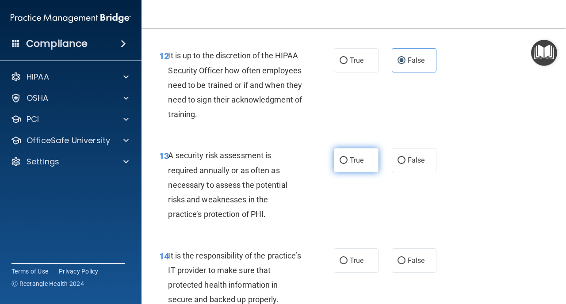
click at [359, 166] on label "True" at bounding box center [356, 160] width 45 height 24
click at [348, 164] on input "True" at bounding box center [344, 161] width 8 height 7
radio input "true"
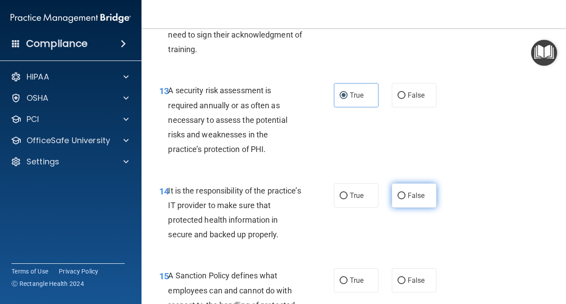
click at [412, 203] on label "False" at bounding box center [414, 196] width 45 height 24
click at [406, 200] on input "False" at bounding box center [402, 196] width 8 height 7
radio input "true"
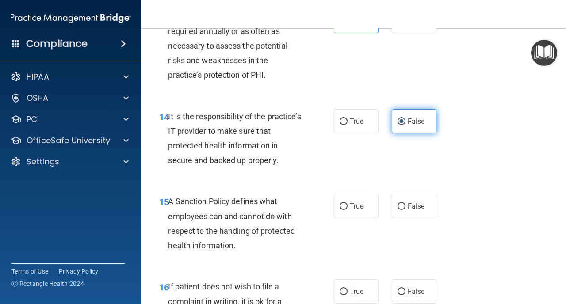
scroll to position [1395, 0]
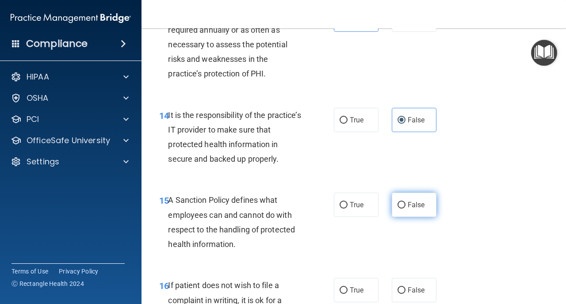
click at [411, 213] on label "False" at bounding box center [414, 205] width 45 height 24
click at [406, 209] on input "False" at bounding box center [402, 205] width 8 height 7
radio input "true"
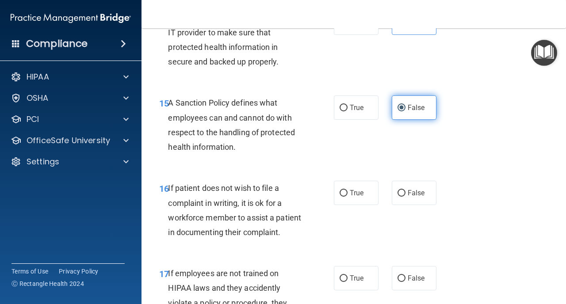
scroll to position [1494, 0]
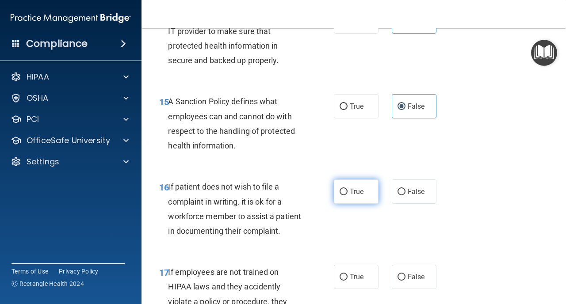
click at [353, 199] on label "True" at bounding box center [356, 192] width 45 height 24
click at [348, 196] on input "True" at bounding box center [344, 192] width 8 height 7
radio input "true"
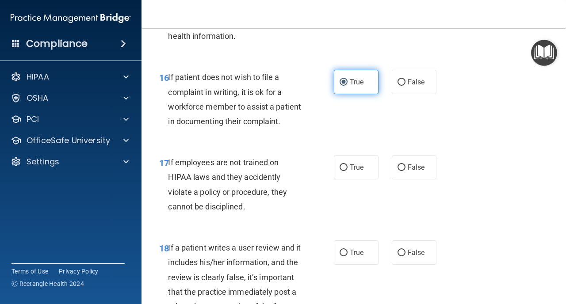
scroll to position [1607, 0]
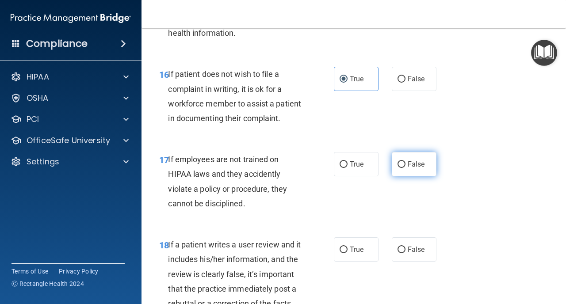
click at [413, 174] on label "False" at bounding box center [414, 164] width 45 height 24
click at [406, 168] on input "False" at bounding box center [402, 165] width 8 height 7
radio input "true"
click at [376, 171] on label "True" at bounding box center [356, 164] width 45 height 24
click at [348, 168] on input "True" at bounding box center [344, 165] width 8 height 7
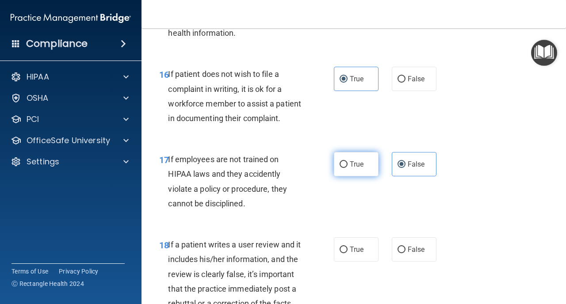
radio input "true"
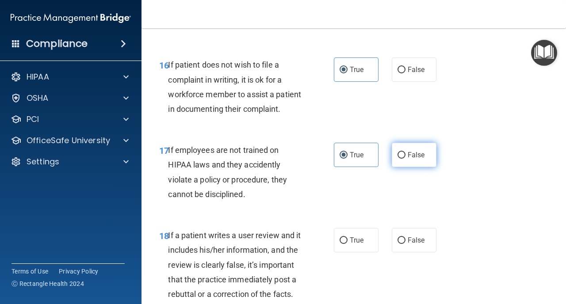
click at [401, 166] on label "False" at bounding box center [414, 155] width 45 height 24
click at [401, 159] on input "False" at bounding box center [402, 155] width 8 height 7
radio input "true"
radio input "false"
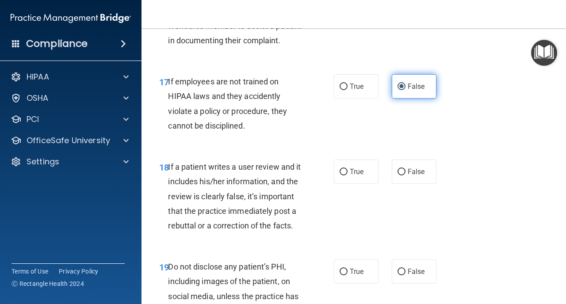
scroll to position [1685, 0]
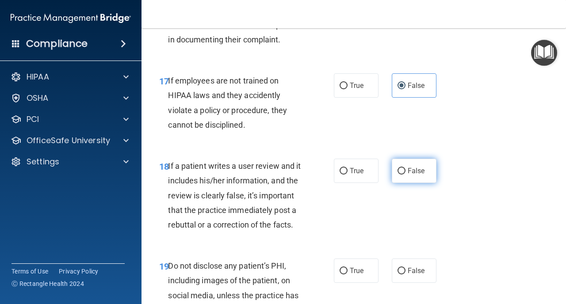
click at [406, 177] on label "False" at bounding box center [414, 171] width 45 height 24
click at [406, 175] on input "False" at bounding box center [402, 171] width 8 height 7
radio input "true"
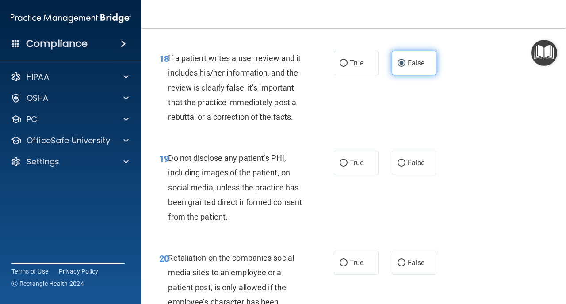
scroll to position [1796, 0]
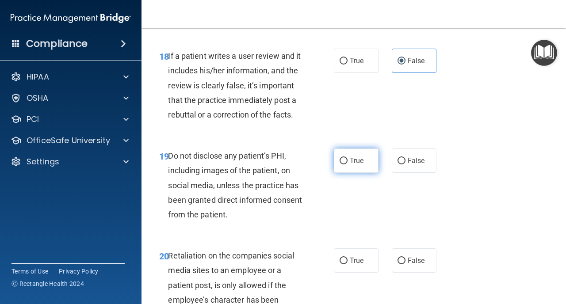
click at [359, 162] on span "True" at bounding box center [357, 161] width 14 height 8
click at [348, 162] on input "True" at bounding box center [344, 161] width 8 height 7
radio input "true"
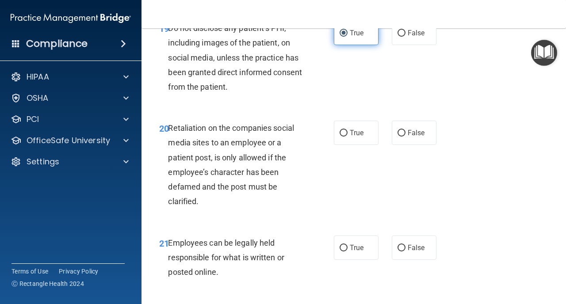
scroll to position [1926, 0]
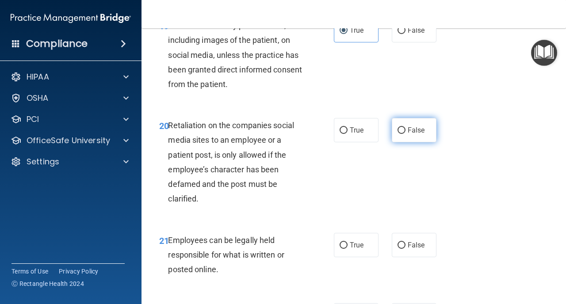
click at [404, 124] on label "False" at bounding box center [414, 130] width 45 height 24
click at [404, 127] on input "False" at bounding box center [402, 130] width 8 height 7
radio input "true"
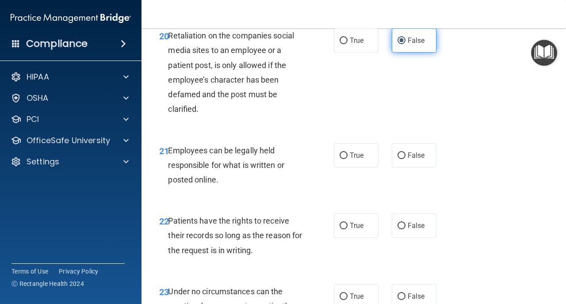
scroll to position [2021, 0]
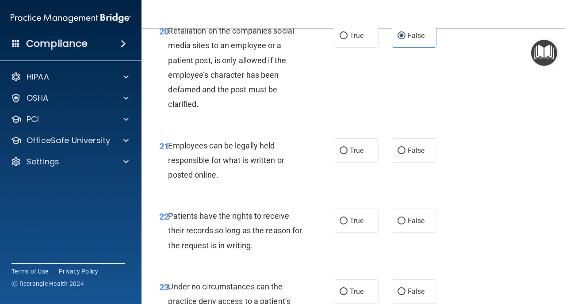
click at [360, 135] on div "21 Employees can be legally held responsible for what is written or posted onli…" at bounding box center [354, 162] width 403 height 71
click at [360, 142] on label "True" at bounding box center [356, 150] width 45 height 24
click at [348, 148] on input "True" at bounding box center [344, 151] width 8 height 7
radio input "true"
click at [411, 226] on label "False" at bounding box center [414, 221] width 45 height 24
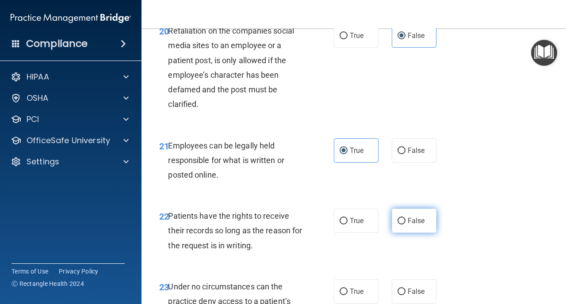
click at [406, 225] on input "False" at bounding box center [402, 221] width 8 height 7
radio input "true"
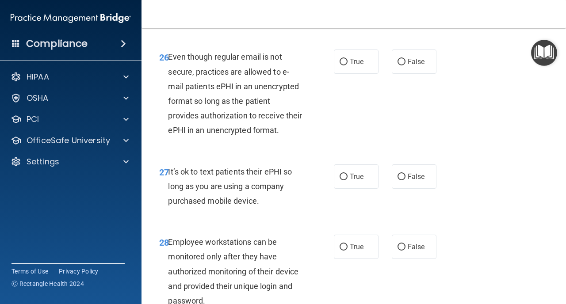
scroll to position [2496, 0]
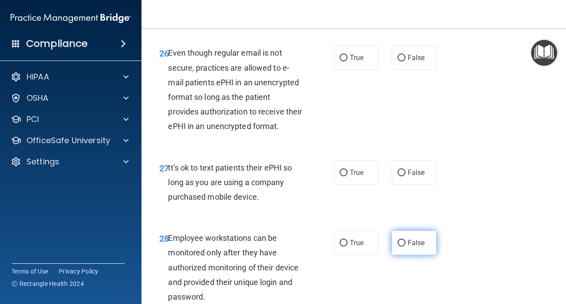
click at [409, 241] on span "False" at bounding box center [416, 243] width 17 height 8
click at [406, 241] on input "False" at bounding box center [402, 243] width 8 height 7
radio input "true"
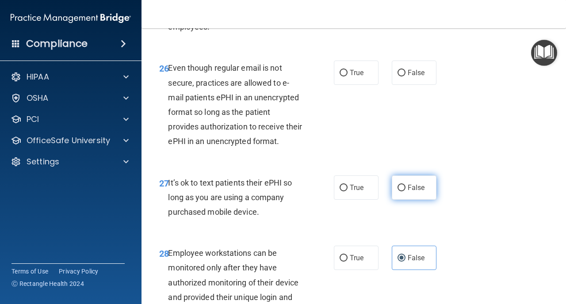
click at [405, 193] on label "False" at bounding box center [414, 188] width 45 height 24
click at [405, 192] on input "False" at bounding box center [402, 188] width 8 height 7
radio input "true"
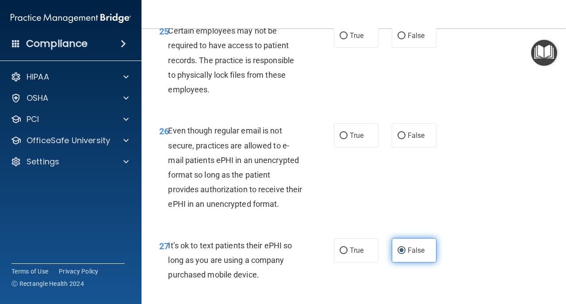
scroll to position [2396, 0]
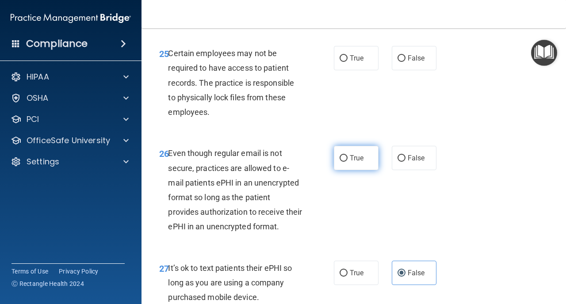
click at [344, 156] on input "True" at bounding box center [344, 158] width 8 height 7
radio input "true"
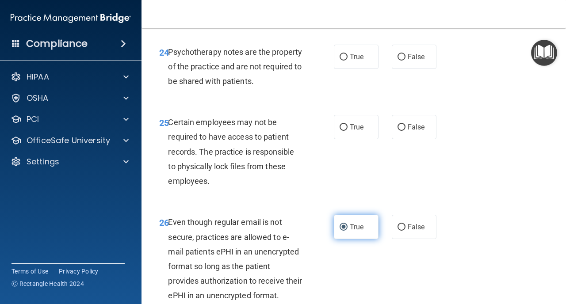
scroll to position [2322, 0]
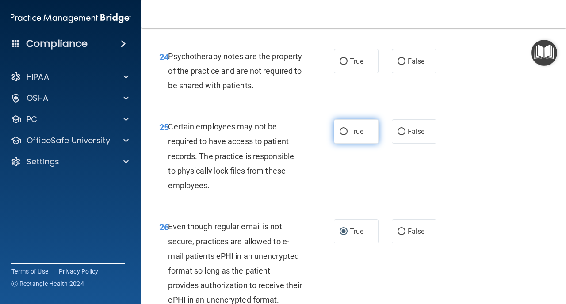
click at [352, 128] on span "True" at bounding box center [357, 131] width 14 height 8
click at [348, 129] on input "True" at bounding box center [344, 132] width 8 height 7
radio input "true"
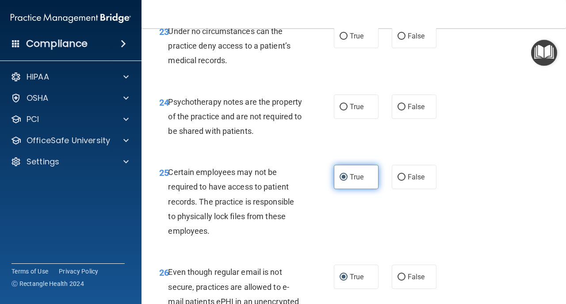
scroll to position [2269, 0]
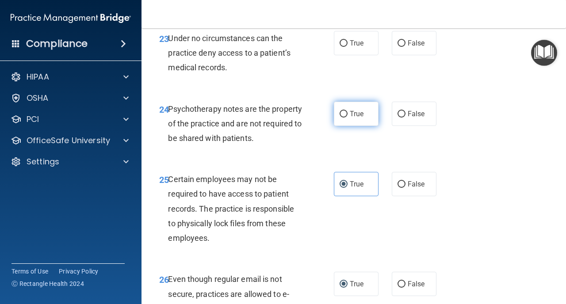
click at [352, 122] on label "True" at bounding box center [356, 114] width 45 height 24
click at [348, 118] on input "True" at bounding box center [344, 114] width 8 height 7
radio input "true"
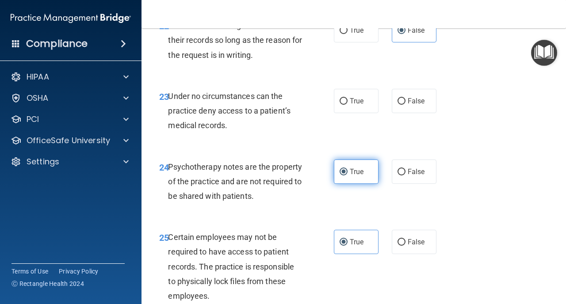
scroll to position [2211, 0]
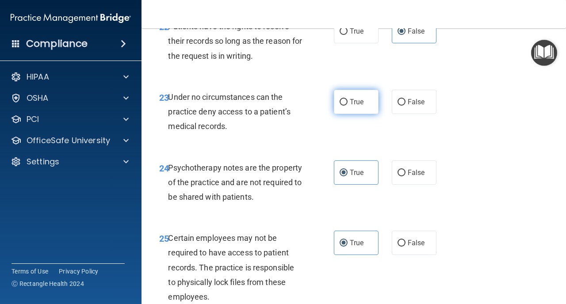
click at [363, 102] on span "True" at bounding box center [357, 102] width 14 height 8
click at [348, 102] on input "True" at bounding box center [344, 102] width 8 height 7
radio input "true"
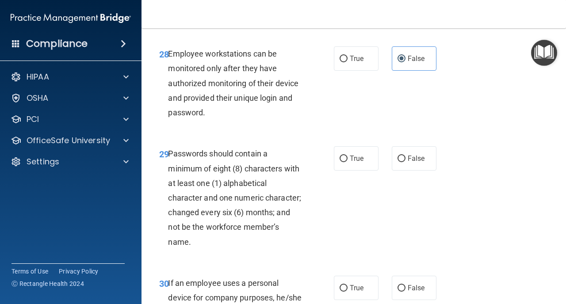
scroll to position [2709, 0]
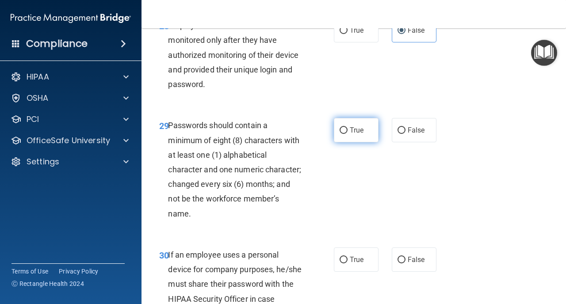
click at [352, 130] on span "True" at bounding box center [357, 130] width 14 height 8
click at [348, 130] on input "True" at bounding box center [344, 130] width 8 height 7
radio input "true"
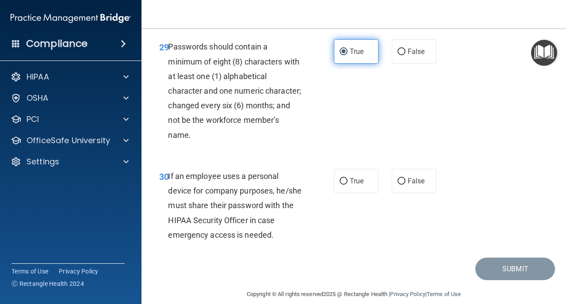
scroll to position [2799, 0]
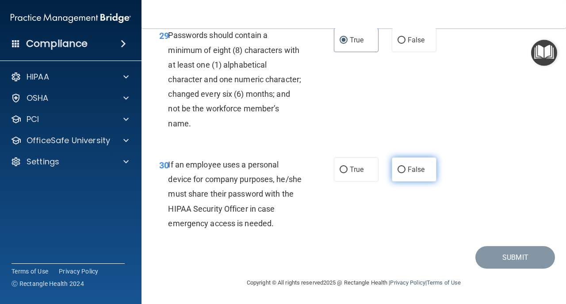
click at [407, 169] on label "False" at bounding box center [414, 170] width 45 height 24
click at [406, 169] on input "False" at bounding box center [402, 170] width 8 height 7
radio input "true"
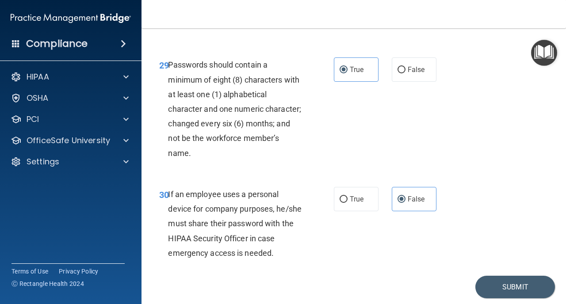
scroll to position [2768, 0]
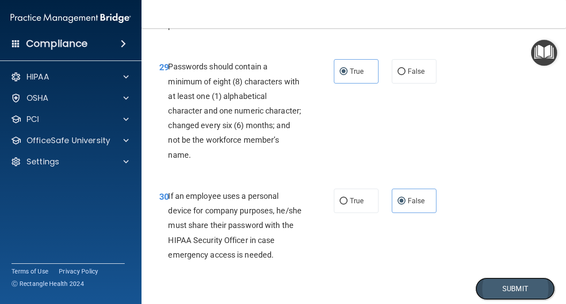
click at [509, 288] on button "Submit" at bounding box center [516, 289] width 80 height 23
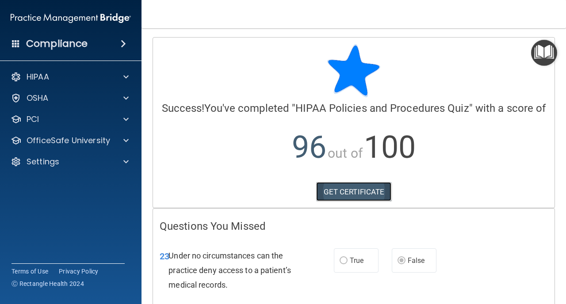
click at [374, 188] on link "GET CERTIFICATE" at bounding box center [354, 191] width 76 height 19
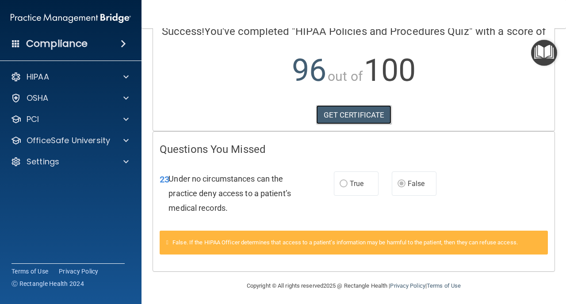
scroll to position [80, 0]
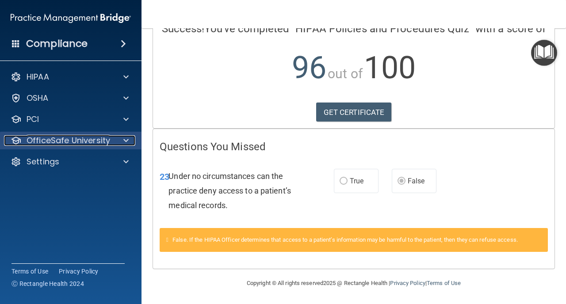
click at [43, 140] on p "OfficeSafe University" at bounding box center [69, 140] width 84 height 11
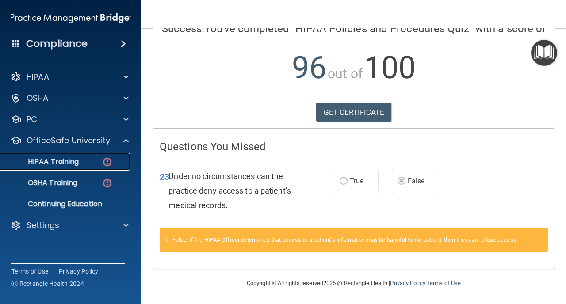
click at [41, 169] on link "HIPAA Training" at bounding box center [60, 162] width 139 height 18
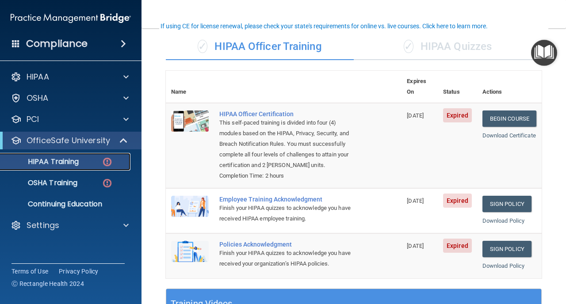
scroll to position [63, 0]
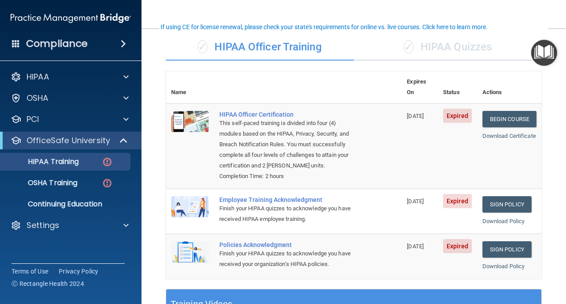
click at [456, 46] on div "✓ HIPAA Quizzes" at bounding box center [448, 47] width 188 height 27
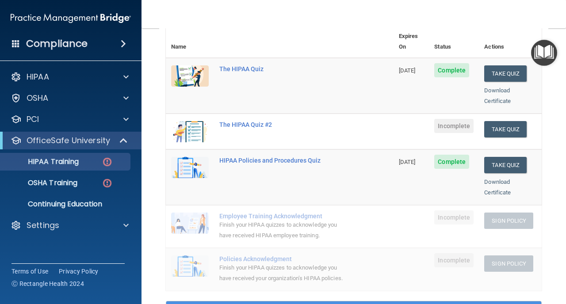
scroll to position [107, 0]
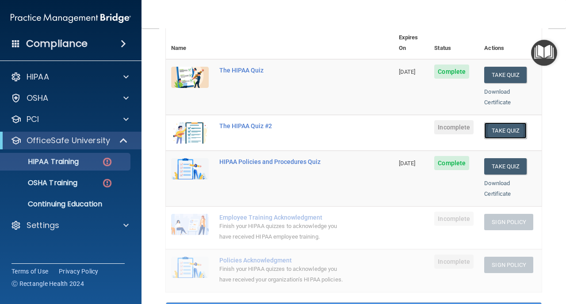
click at [502, 123] on button "Take Quiz" at bounding box center [506, 131] width 42 height 16
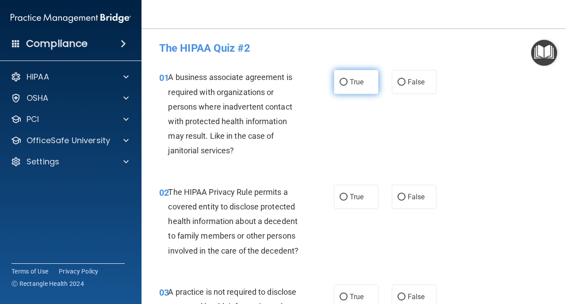
click at [343, 74] on label "True" at bounding box center [356, 82] width 45 height 24
click at [343, 79] on input "True" at bounding box center [344, 82] width 8 height 7
radio input "true"
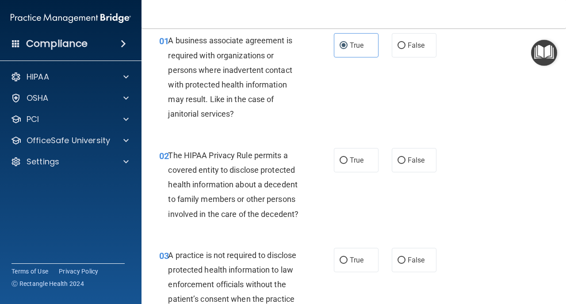
scroll to position [37, 0]
click at [414, 157] on span "False" at bounding box center [416, 160] width 17 height 8
click at [406, 157] on input "False" at bounding box center [402, 160] width 8 height 7
radio input "true"
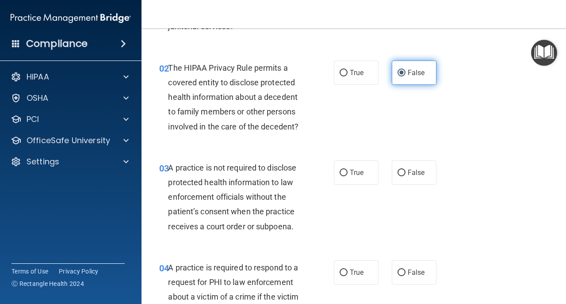
scroll to position [123, 0]
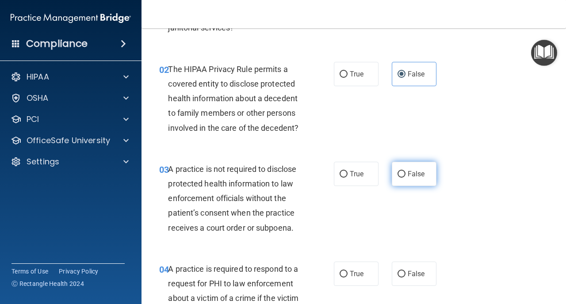
click at [405, 175] on input "False" at bounding box center [402, 174] width 8 height 7
radio input "true"
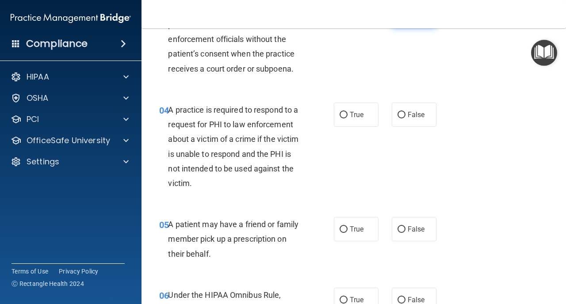
scroll to position [282, 0]
drag, startPoint x: 220, startPoint y: 127, endPoint x: 224, endPoint y: 123, distance: 6.0
click at [224, 123] on span "A practice is required to respond to a request for PHI to law enforcement about…" at bounding box center [233, 147] width 131 height 83
click at [426, 127] on label "False" at bounding box center [414, 115] width 45 height 24
click at [406, 119] on input "False" at bounding box center [402, 115] width 8 height 7
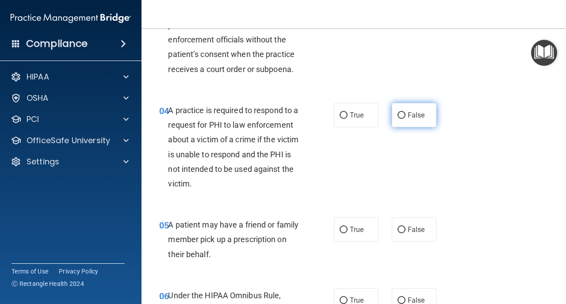
radio input "true"
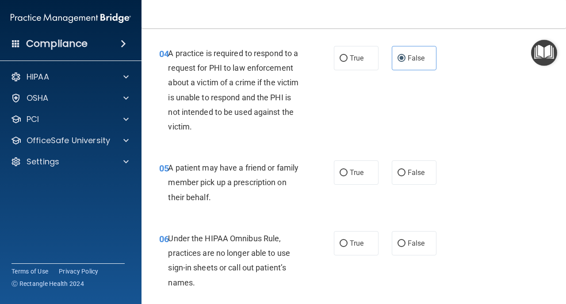
scroll to position [341, 0]
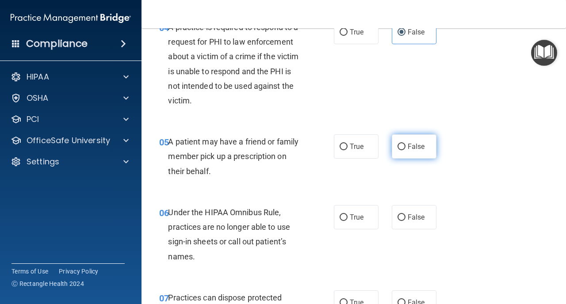
click at [413, 154] on label "False" at bounding box center [414, 147] width 45 height 24
click at [406, 150] on input "False" at bounding box center [402, 147] width 8 height 7
radio input "true"
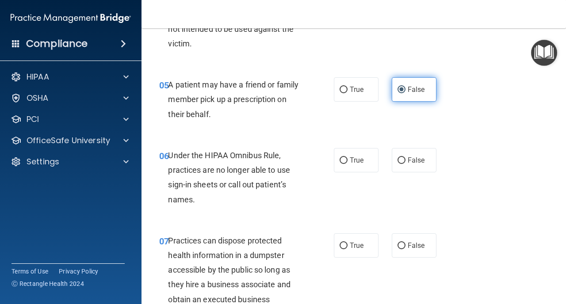
scroll to position [423, 0]
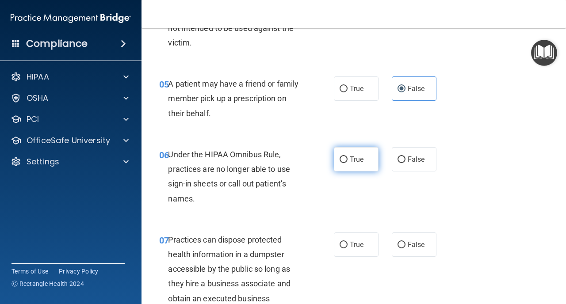
click at [357, 157] on span "True" at bounding box center [357, 159] width 14 height 8
click at [348, 157] on input "True" at bounding box center [344, 160] width 8 height 7
radio input "true"
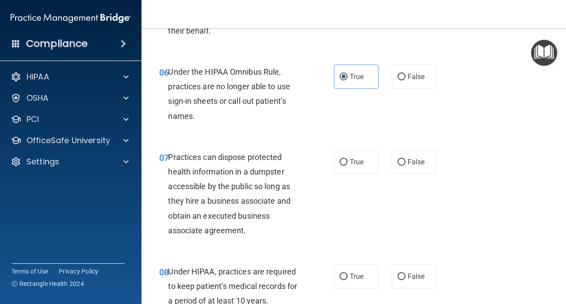
scroll to position [505, 0]
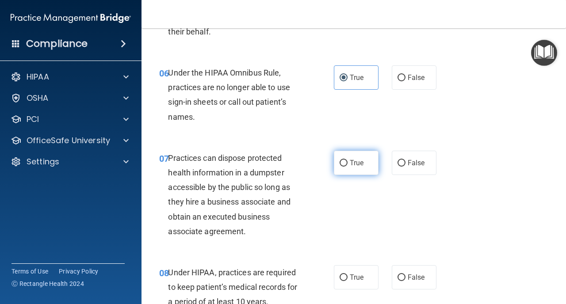
click at [358, 156] on label "True" at bounding box center [356, 163] width 45 height 24
click at [348, 160] on input "True" at bounding box center [344, 163] width 8 height 7
radio input "true"
click at [392, 165] on label "False" at bounding box center [414, 163] width 45 height 24
click at [398, 165] on input "False" at bounding box center [402, 163] width 8 height 7
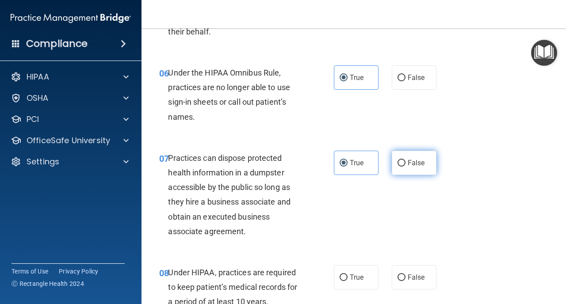
radio input "true"
radio input "false"
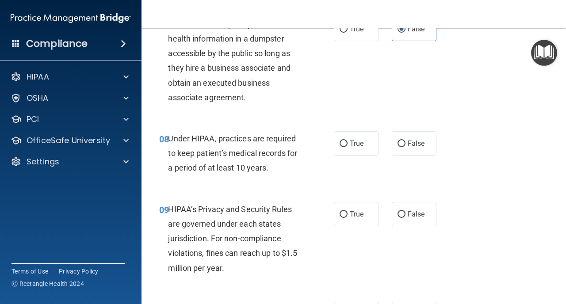
scroll to position [641, 0]
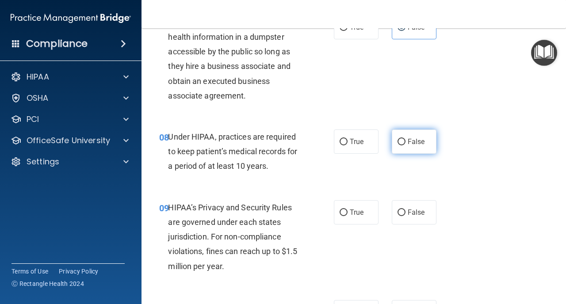
click at [410, 153] on label "False" at bounding box center [414, 142] width 45 height 24
click at [406, 146] on input "False" at bounding box center [402, 142] width 8 height 7
radio input "true"
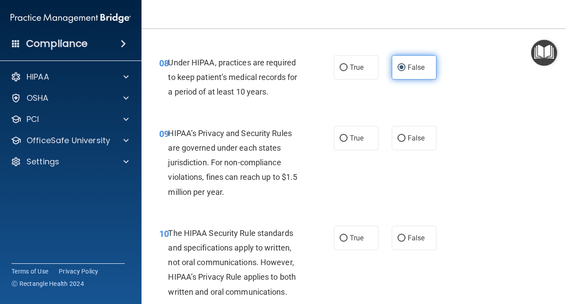
scroll to position [718, 0]
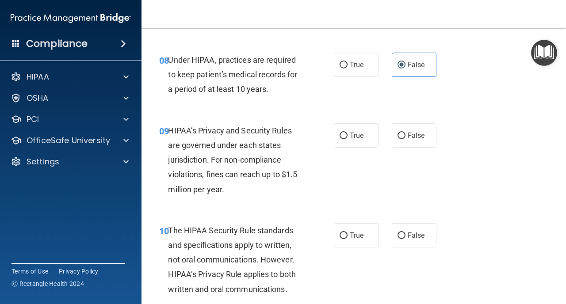
click at [348, 123] on div "09 HIPAA’s Privacy and Security Rules are governed under each states jurisdicti…" at bounding box center [354, 162] width 403 height 100
click at [349, 132] on label "True" at bounding box center [356, 135] width 45 height 24
click at [348, 133] on input "True" at bounding box center [344, 136] width 8 height 7
radio input "true"
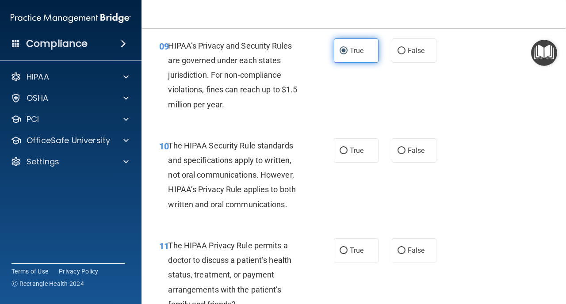
scroll to position [805, 0]
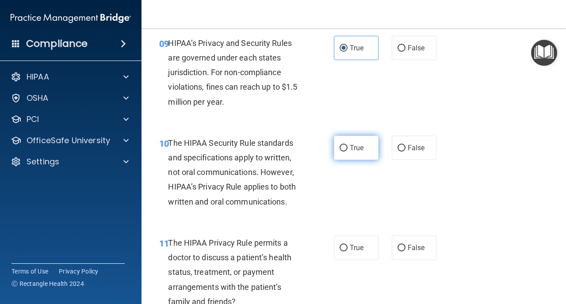
click at [352, 144] on span "True" at bounding box center [357, 148] width 14 height 8
click at [348, 145] on input "True" at bounding box center [344, 148] width 8 height 7
radio input "true"
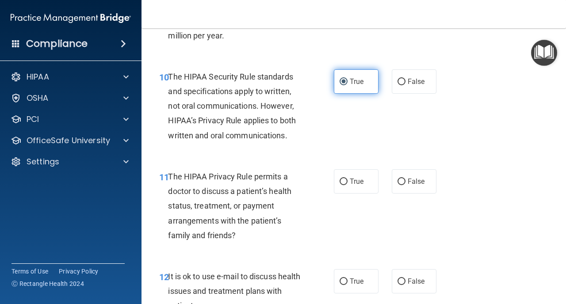
scroll to position [878, 0]
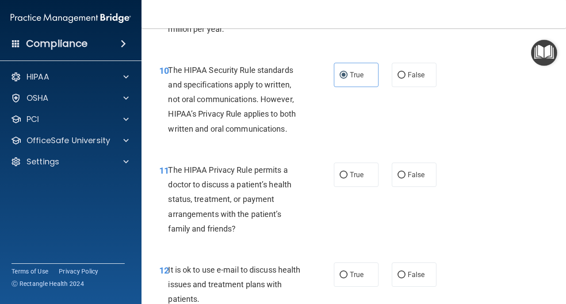
click at [417, 158] on div "11 The HIPAA Privacy Rule permits a doctor to discuss a patient’s health status…" at bounding box center [354, 202] width 403 height 100
click at [417, 168] on label "False" at bounding box center [414, 175] width 45 height 24
click at [406, 172] on input "False" at bounding box center [402, 175] width 8 height 7
radio input "true"
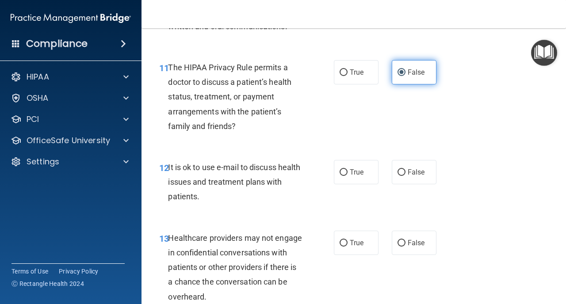
scroll to position [982, 0]
click at [417, 168] on span "False" at bounding box center [416, 171] width 17 height 8
click at [406, 169] on input "False" at bounding box center [402, 172] width 8 height 7
radio input "true"
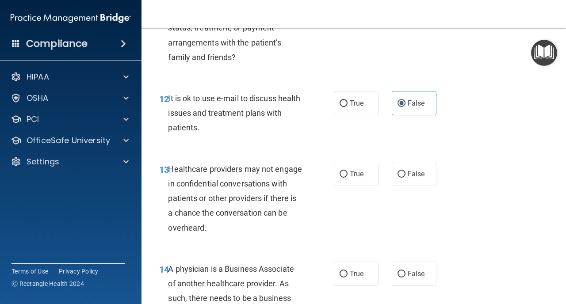
scroll to position [1052, 0]
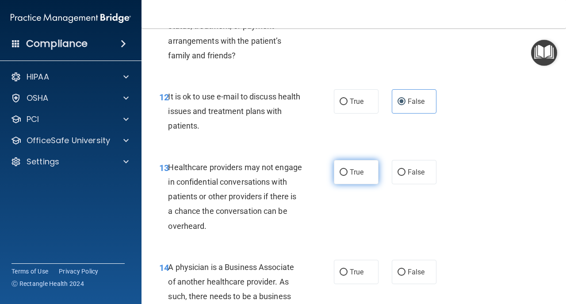
click at [372, 173] on label "True" at bounding box center [356, 172] width 45 height 24
click at [348, 173] on input "True" at bounding box center [344, 172] width 8 height 7
radio input "true"
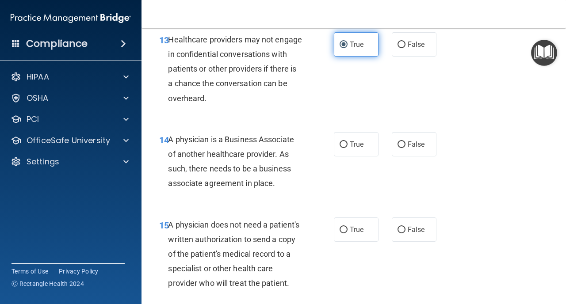
scroll to position [1180, 0]
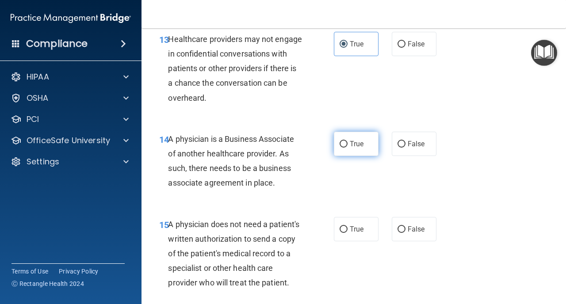
click at [371, 147] on label "True" at bounding box center [356, 144] width 45 height 24
click at [348, 147] on input "True" at bounding box center [344, 144] width 8 height 7
radio input "true"
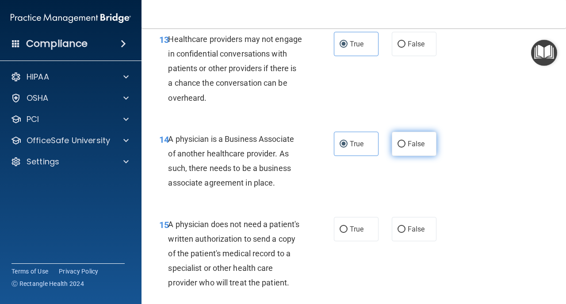
click at [402, 150] on label "False" at bounding box center [414, 144] width 45 height 24
click at [402, 148] on input "False" at bounding box center [402, 144] width 8 height 7
radio input "true"
radio input "false"
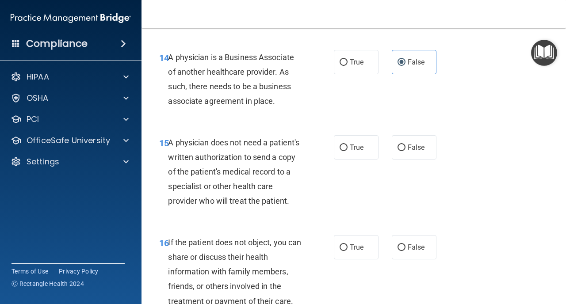
scroll to position [1262, 0]
click at [359, 146] on span "True" at bounding box center [357, 147] width 14 height 8
click at [348, 146] on input "True" at bounding box center [344, 147] width 8 height 7
radio input "true"
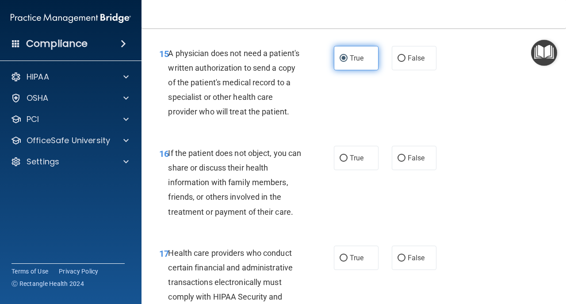
scroll to position [1354, 0]
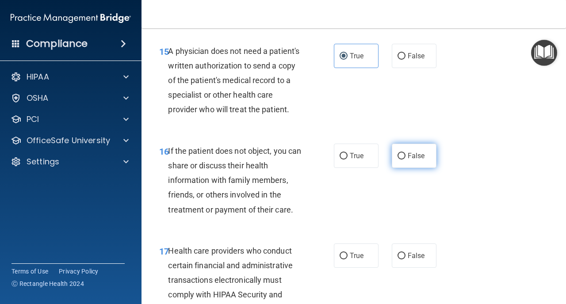
click at [432, 157] on label "False" at bounding box center [414, 156] width 45 height 24
click at [406, 157] on input "False" at bounding box center [402, 156] width 8 height 7
radio input "true"
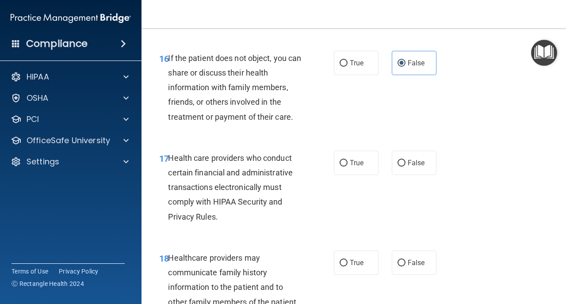
scroll to position [1445, 0]
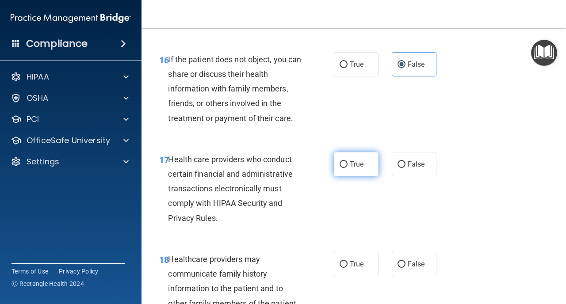
click at [356, 169] on label "True" at bounding box center [356, 164] width 45 height 24
click at [348, 168] on input "True" at bounding box center [344, 165] width 8 height 7
radio input "true"
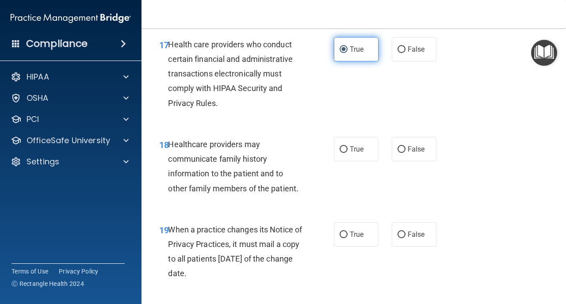
scroll to position [1561, 0]
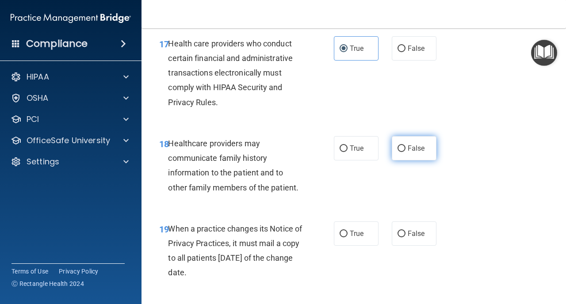
click at [426, 140] on label "False" at bounding box center [414, 148] width 45 height 24
click at [406, 146] on input "False" at bounding box center [402, 149] width 8 height 7
radio input "true"
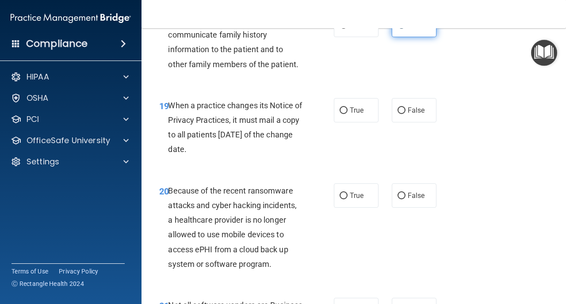
scroll to position [1687, 0]
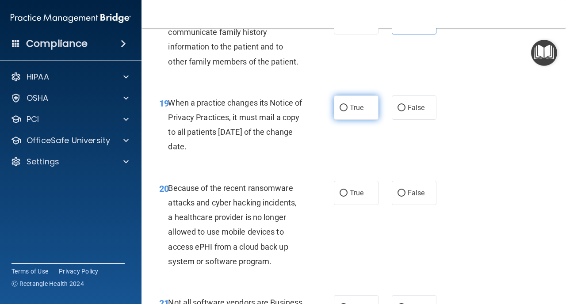
click at [346, 107] on input "True" at bounding box center [344, 108] width 8 height 7
radio input "true"
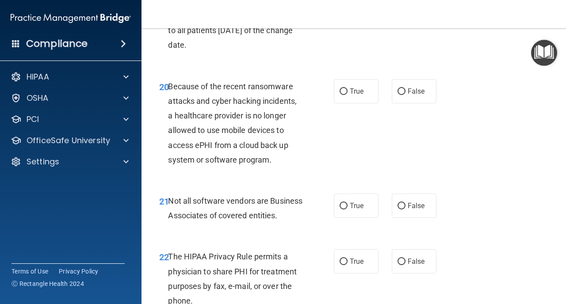
scroll to position [1790, 0]
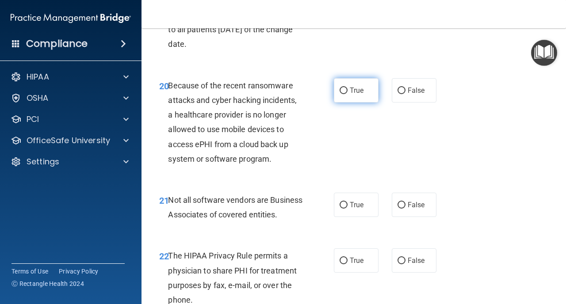
click at [350, 89] on span "True" at bounding box center [357, 90] width 14 height 8
click at [348, 89] on input "True" at bounding box center [344, 91] width 8 height 7
radio input "true"
click at [354, 205] on span "True" at bounding box center [357, 205] width 14 height 8
click at [348, 205] on input "True" at bounding box center [344, 205] width 8 height 7
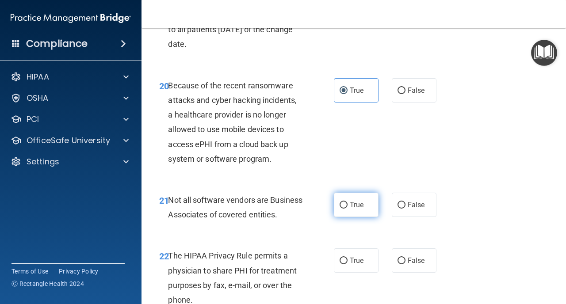
radio input "true"
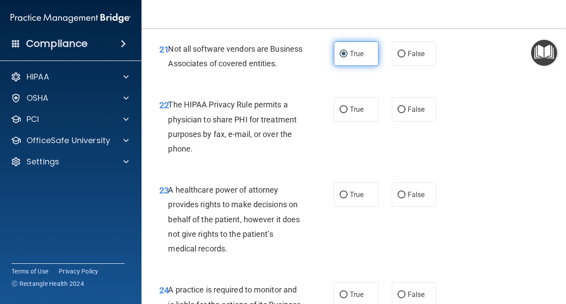
scroll to position [1941, 0]
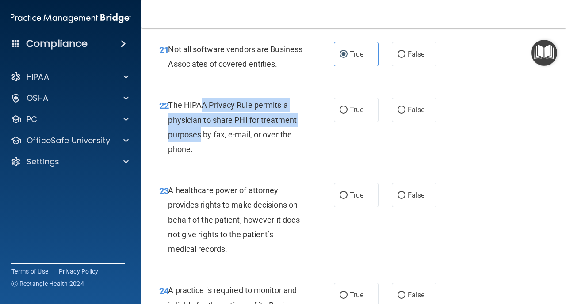
drag, startPoint x: 201, startPoint y: 122, endPoint x: 200, endPoint y: 150, distance: 27.9
click at [200, 150] on span "The HIPAA Privacy Rule permits a physician to share PHI for treatment purposes …" at bounding box center [232, 127] width 129 height 54
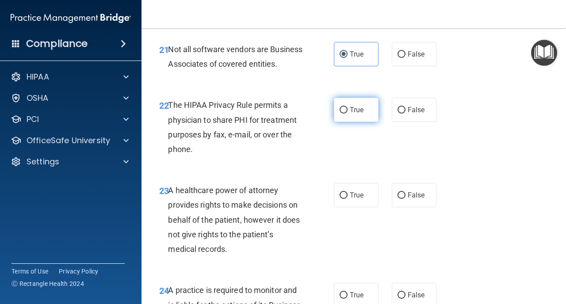
click at [365, 122] on label "True" at bounding box center [356, 110] width 45 height 24
click at [348, 114] on input "True" at bounding box center [344, 110] width 8 height 7
radio input "true"
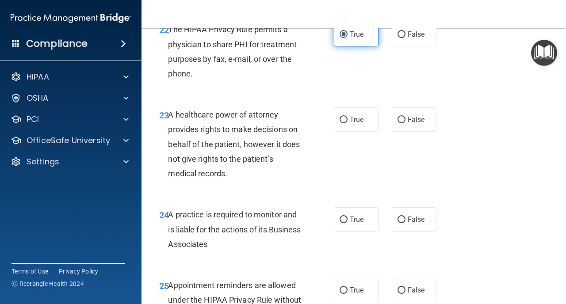
scroll to position [2022, 0]
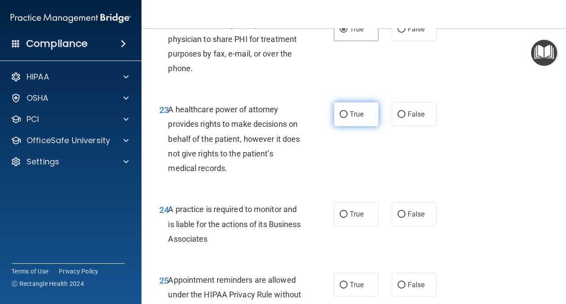
click at [367, 127] on label "True" at bounding box center [356, 114] width 45 height 24
click at [348, 118] on input "True" at bounding box center [344, 115] width 8 height 7
radio input "true"
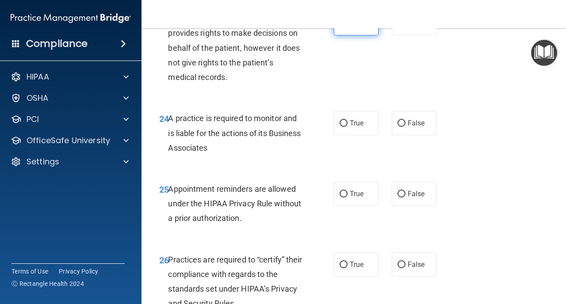
scroll to position [2114, 0]
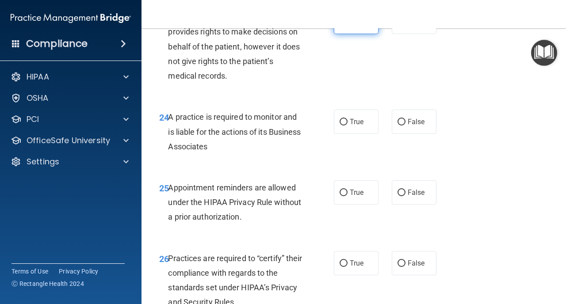
click at [367, 131] on label "True" at bounding box center [356, 122] width 45 height 24
click at [348, 126] on input "True" at bounding box center [344, 122] width 8 height 7
radio input "true"
click at [418, 134] on label "False" at bounding box center [414, 122] width 45 height 24
click at [406, 126] on input "False" at bounding box center [402, 122] width 8 height 7
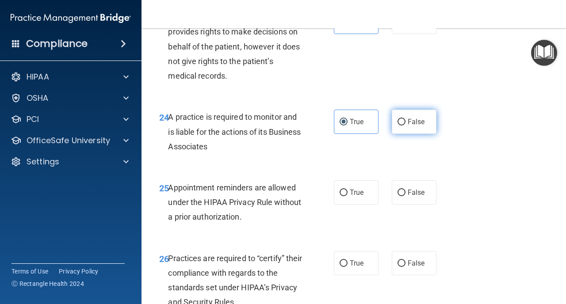
radio input "true"
radio input "false"
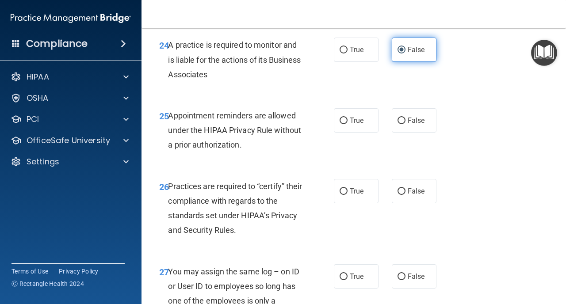
scroll to position [2203, 0]
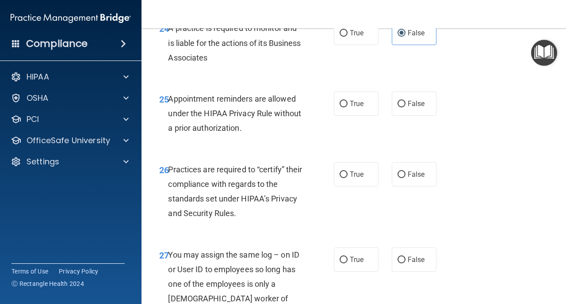
click at [338, 102] on div "25 Appointment reminders are allowed under the HIPAA Privacy Rule without a pri…" at bounding box center [354, 116] width 403 height 71
click at [360, 108] on span "True" at bounding box center [357, 104] width 14 height 8
click at [348, 108] on input "True" at bounding box center [344, 104] width 8 height 7
radio input "true"
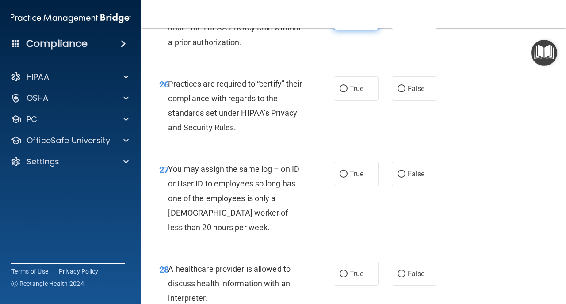
scroll to position [2288, 0]
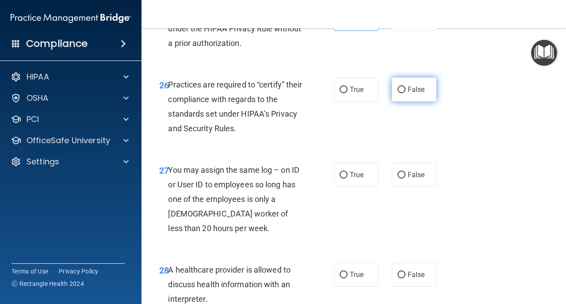
click at [404, 93] on input "False" at bounding box center [402, 90] width 8 height 7
radio input "true"
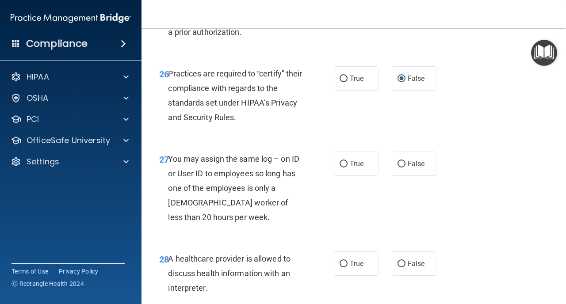
scroll to position [2301, 0]
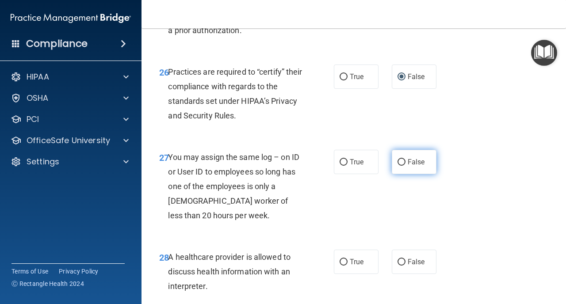
click at [407, 174] on label "False" at bounding box center [414, 162] width 45 height 24
click at [406, 166] on input "False" at bounding box center [402, 162] width 8 height 7
radio input "true"
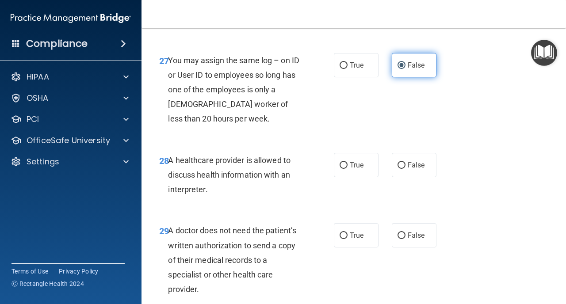
scroll to position [2400, 0]
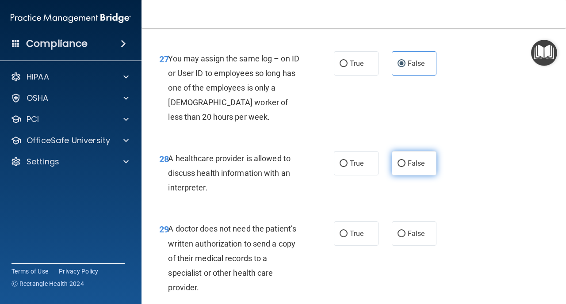
click at [403, 167] on input "False" at bounding box center [402, 164] width 8 height 7
radio input "true"
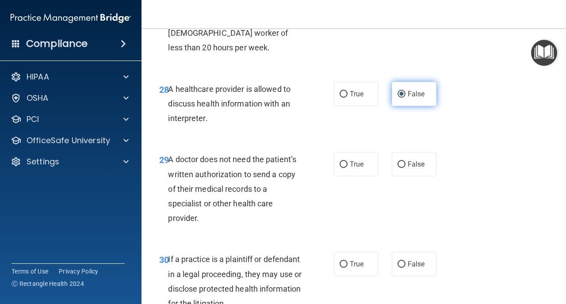
scroll to position [2479, 0]
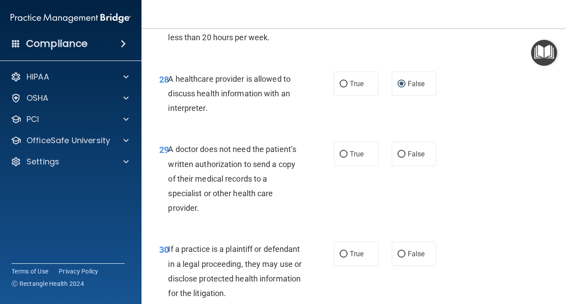
click at [381, 166] on div "True False" at bounding box center [388, 154] width 108 height 24
click at [365, 166] on label "True" at bounding box center [356, 154] width 45 height 24
click at [348, 158] on input "True" at bounding box center [344, 154] width 8 height 7
radio input "true"
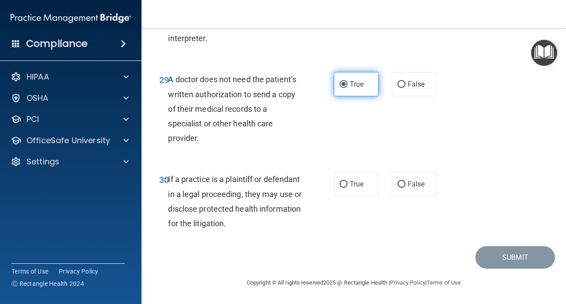
scroll to position [2564, 0]
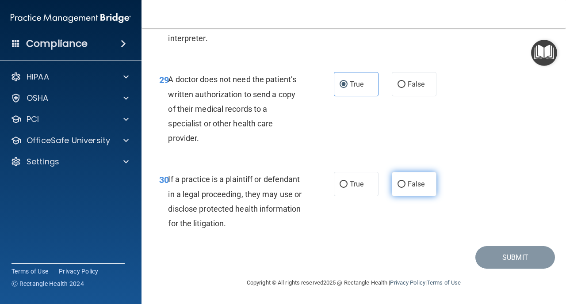
click at [401, 184] on input "False" at bounding box center [402, 184] width 8 height 7
radio input "true"
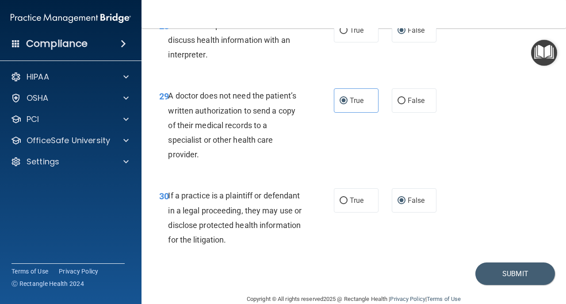
scroll to position [2530, 0]
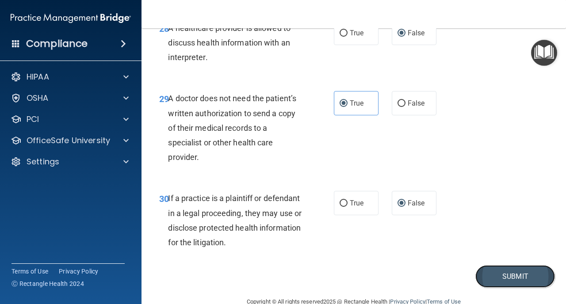
click at [519, 288] on button "Submit" at bounding box center [516, 276] width 80 height 23
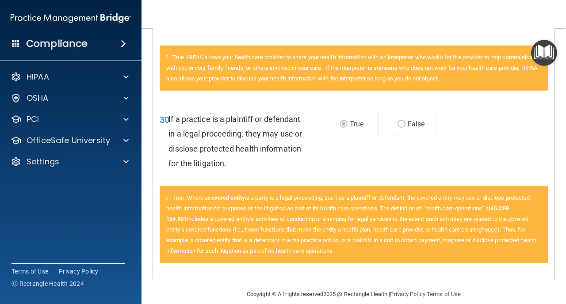
scroll to position [2250, 0]
